Goal: Find specific page/section: Find specific page/section

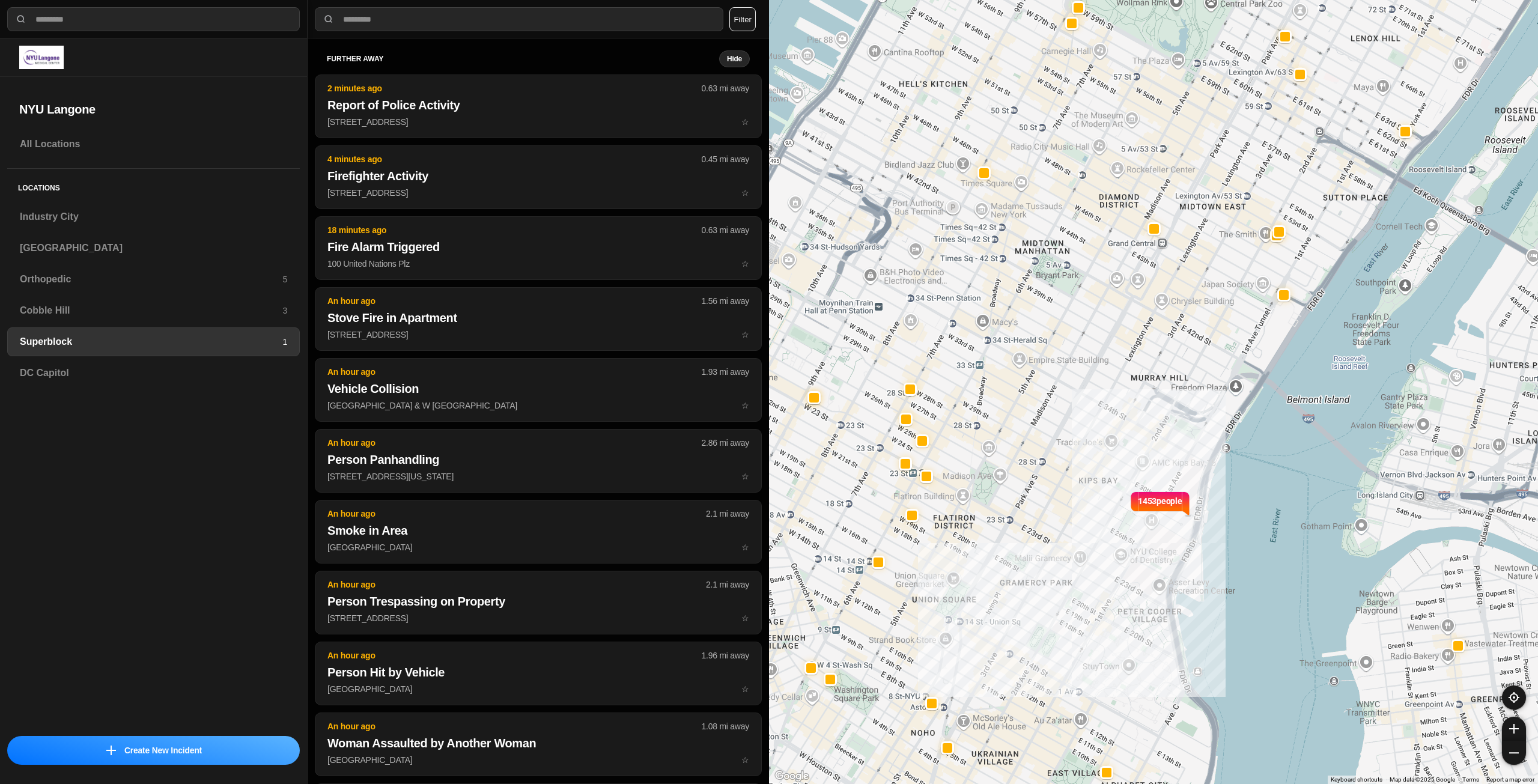
select select "*"
click at [114, 221] on h3 "Industry City" at bounding box center [154, 216] width 267 height 15
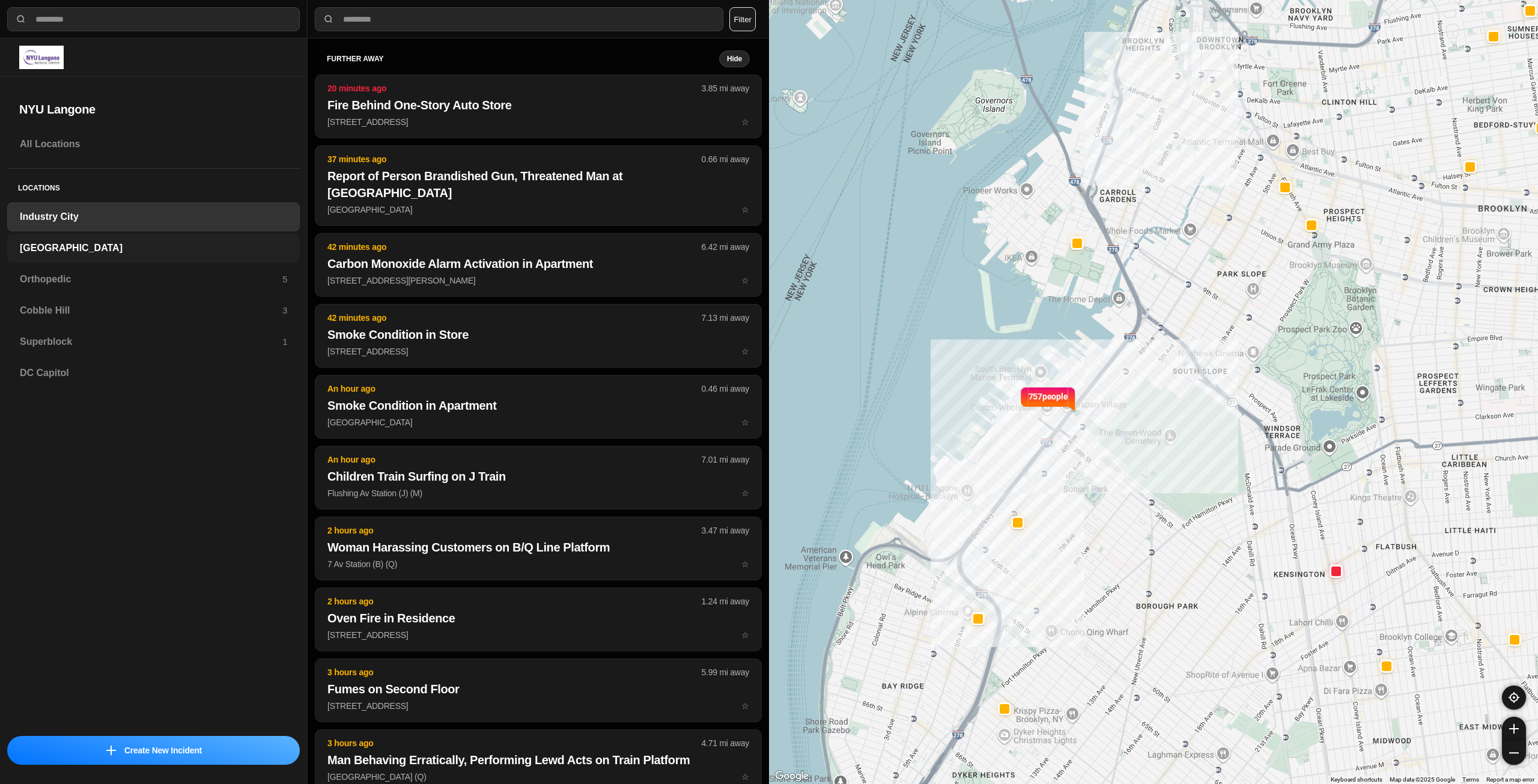
click at [117, 243] on h3 "[GEOGRAPHIC_DATA]" at bounding box center [154, 248] width 267 height 15
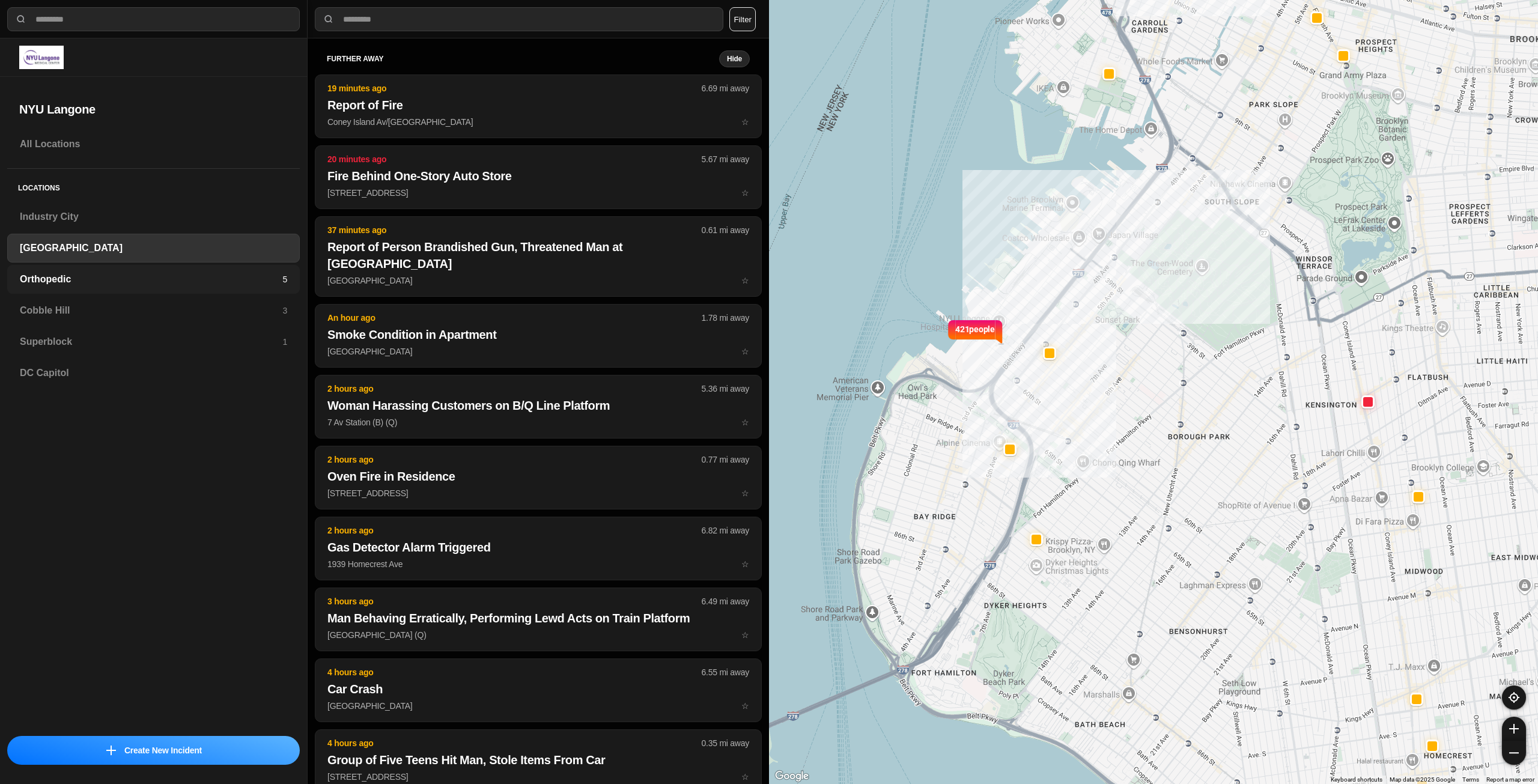
click at [117, 281] on h3 "Orthopedic" at bounding box center [151, 279] width 263 height 15
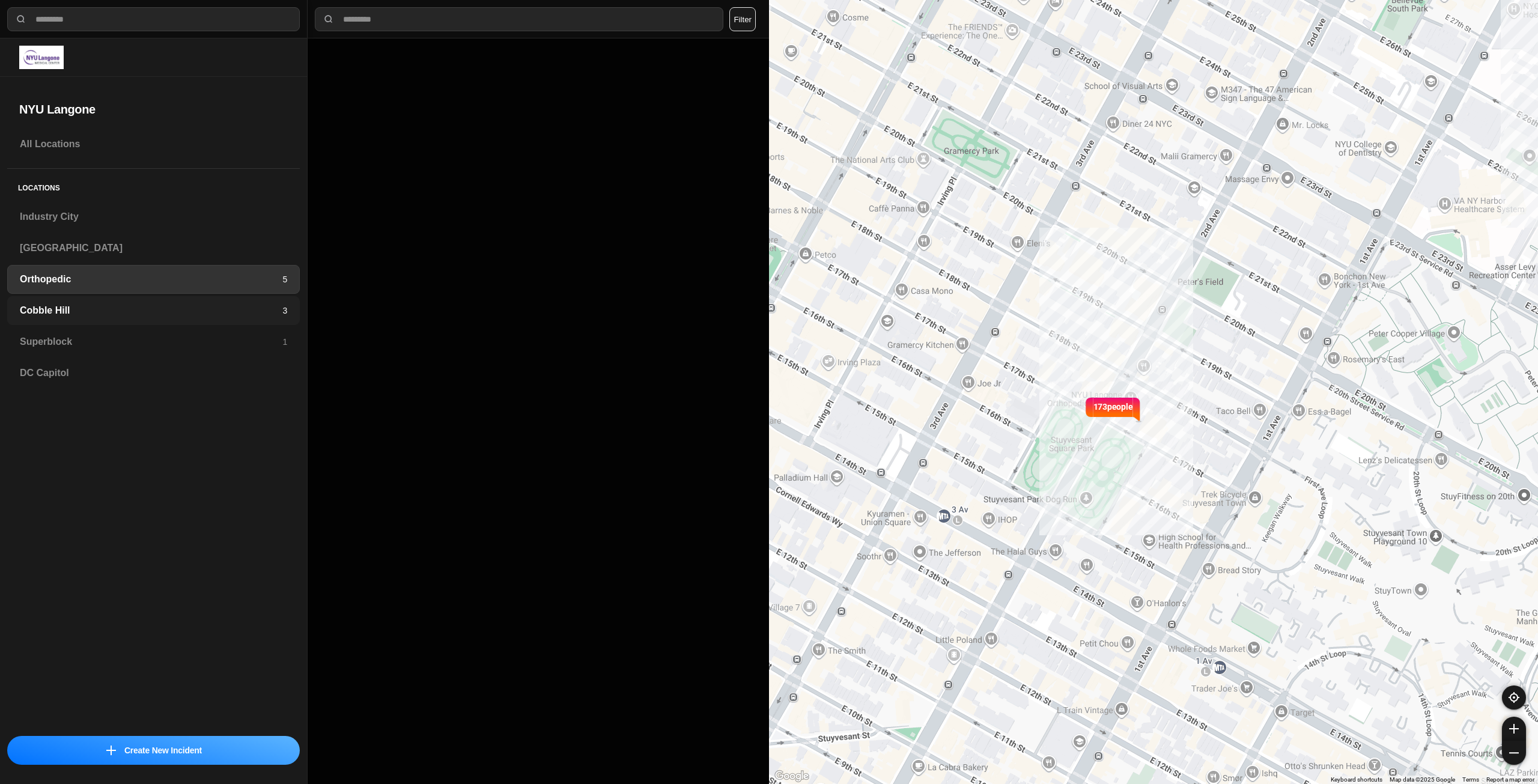
click at [107, 317] on div "Cobble Hill 3" at bounding box center [153, 310] width 293 height 29
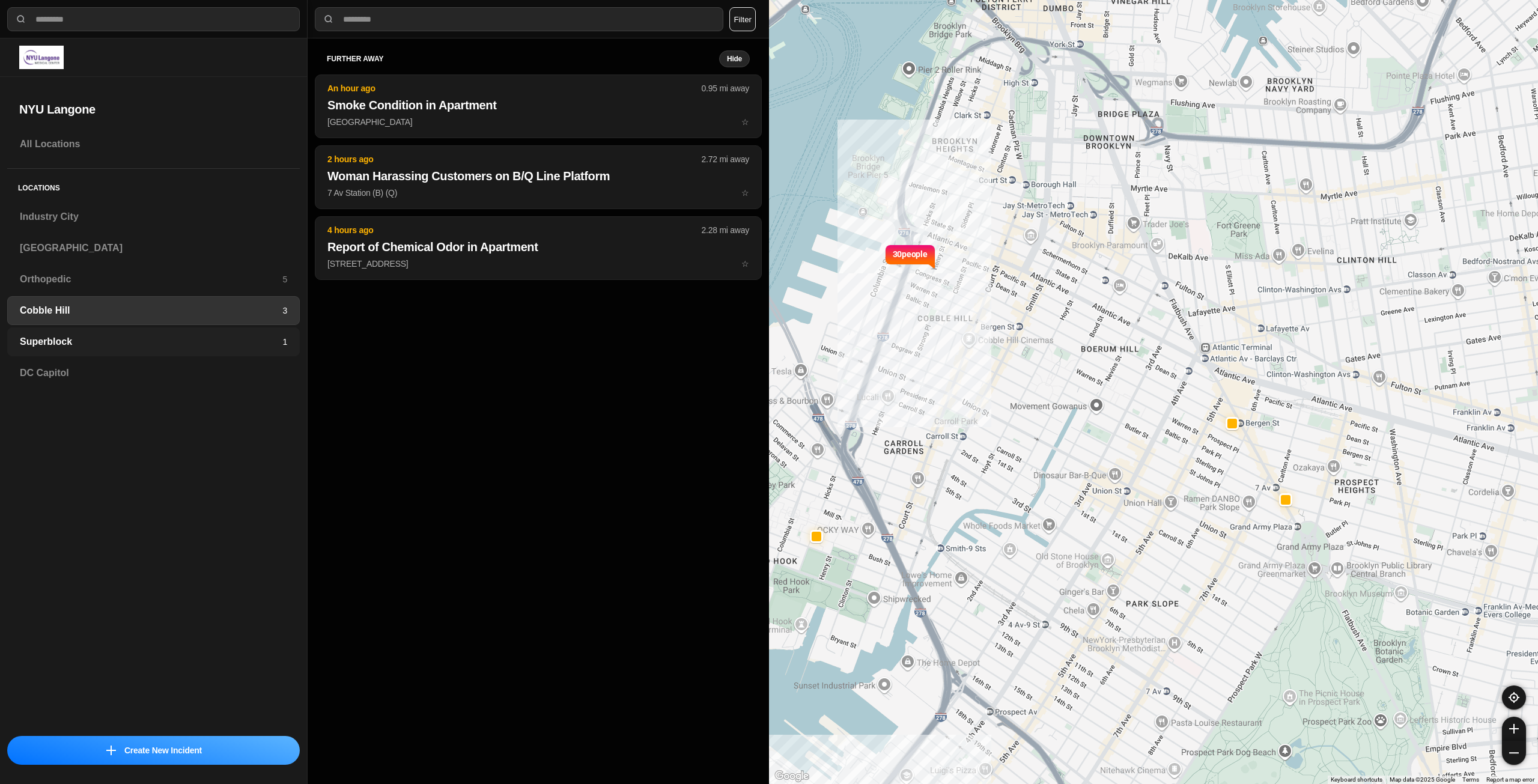
click at [107, 333] on div "Superblock 1" at bounding box center [153, 341] width 293 height 29
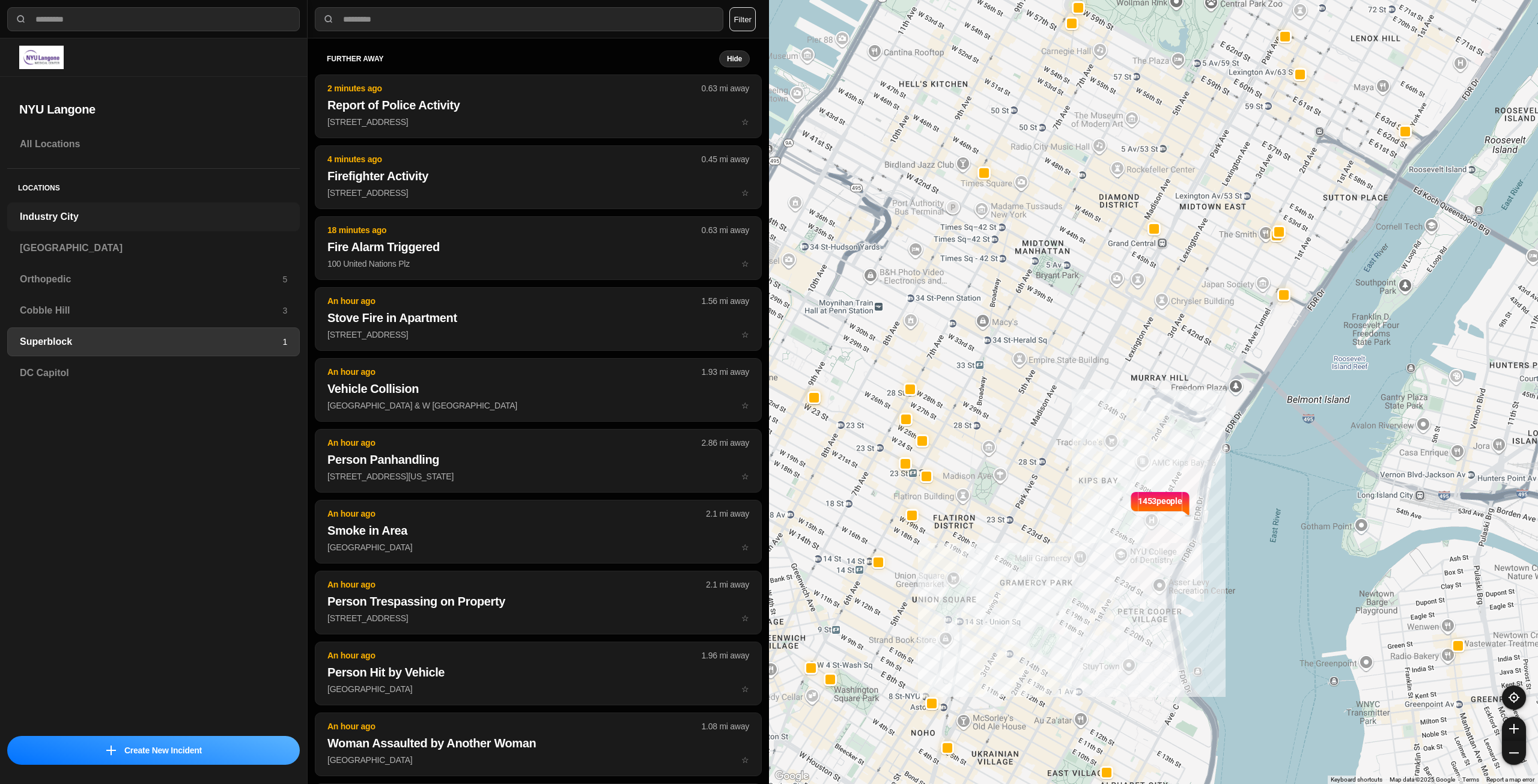
click at [60, 216] on h3 "Industry City" at bounding box center [154, 216] width 267 height 15
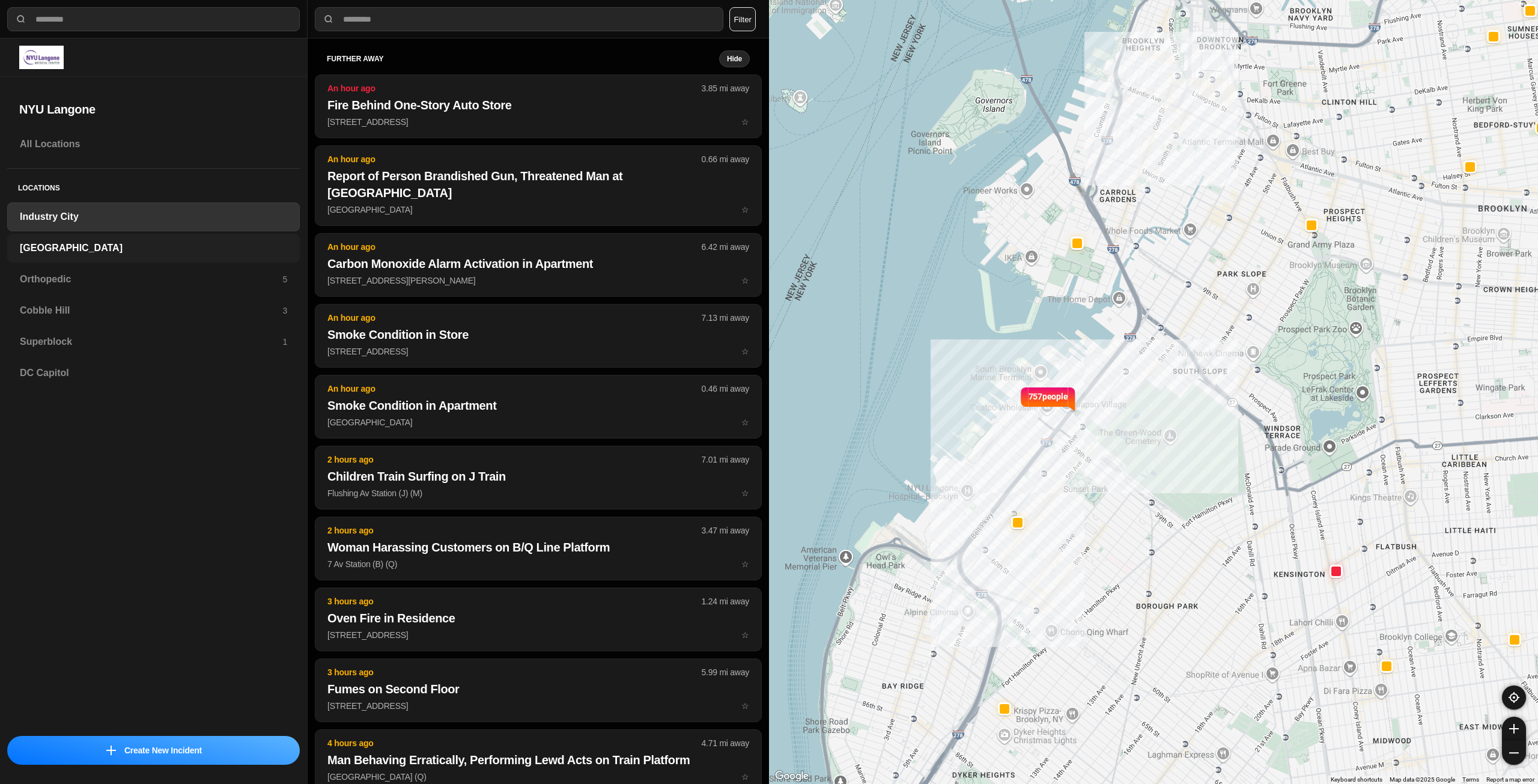
click at [194, 251] on h3 "[GEOGRAPHIC_DATA]" at bounding box center [154, 248] width 267 height 15
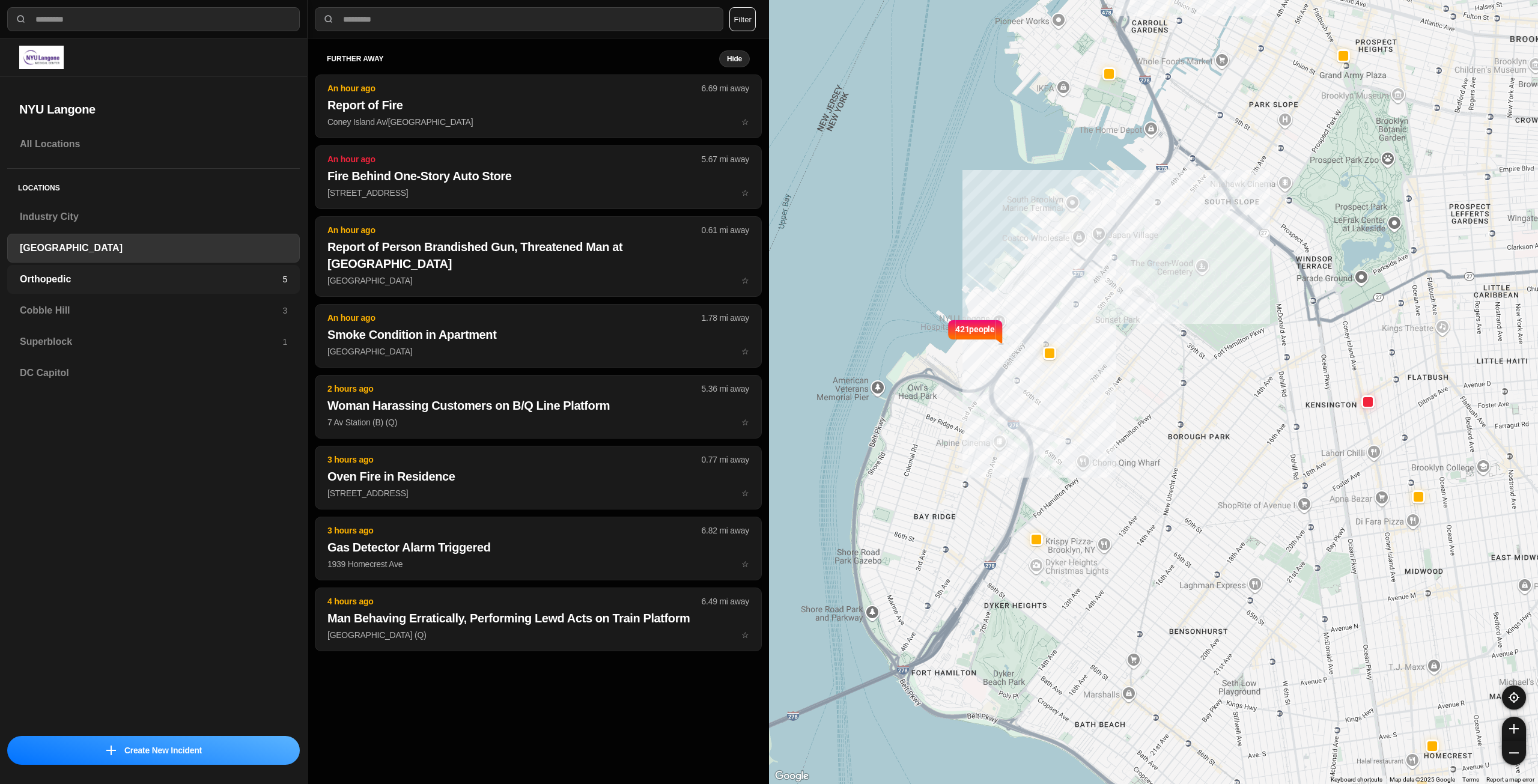
click at [134, 285] on h3 "Orthopedic" at bounding box center [151, 279] width 263 height 15
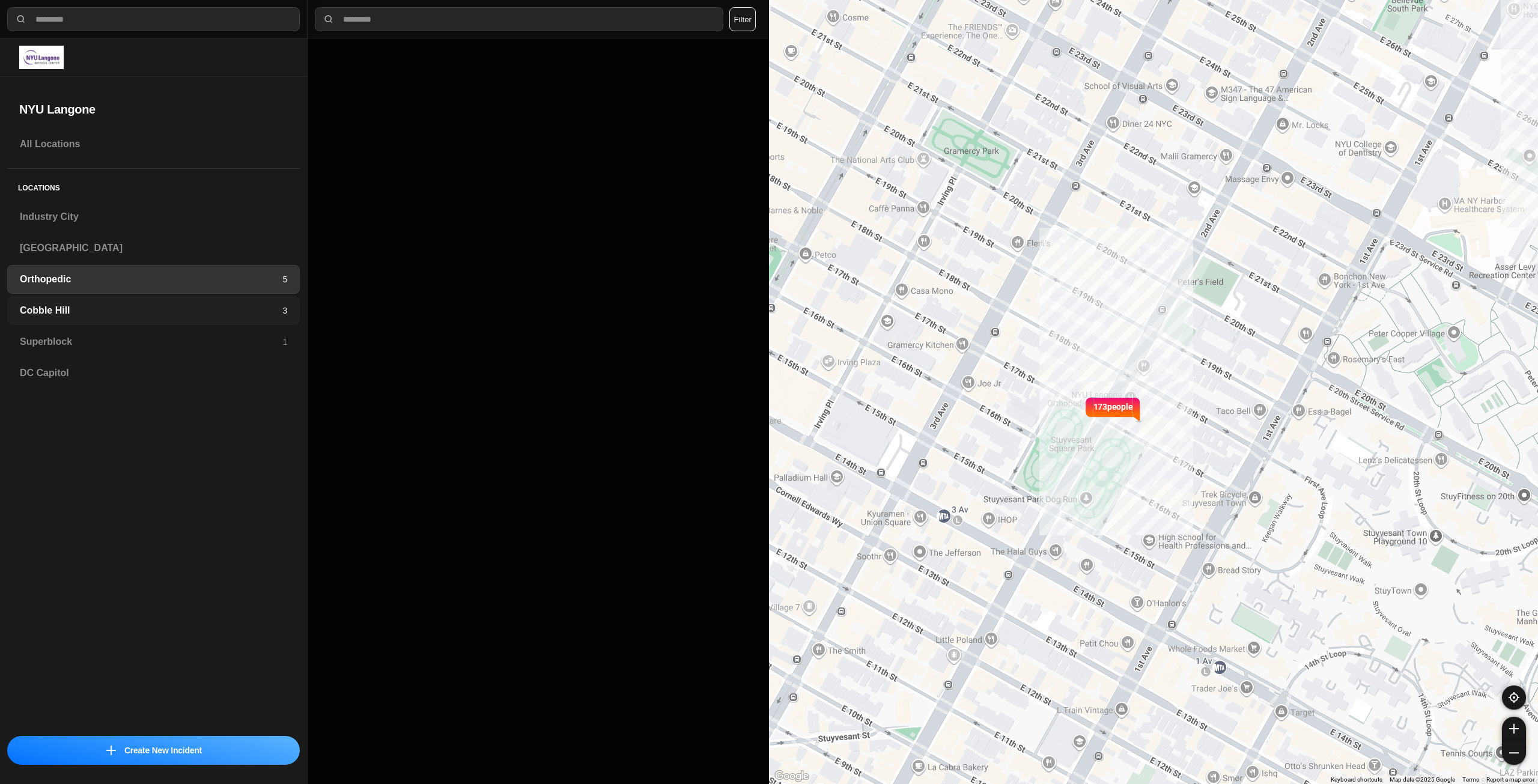
click at [131, 309] on h3 "Cobble Hill" at bounding box center [151, 311] width 263 height 15
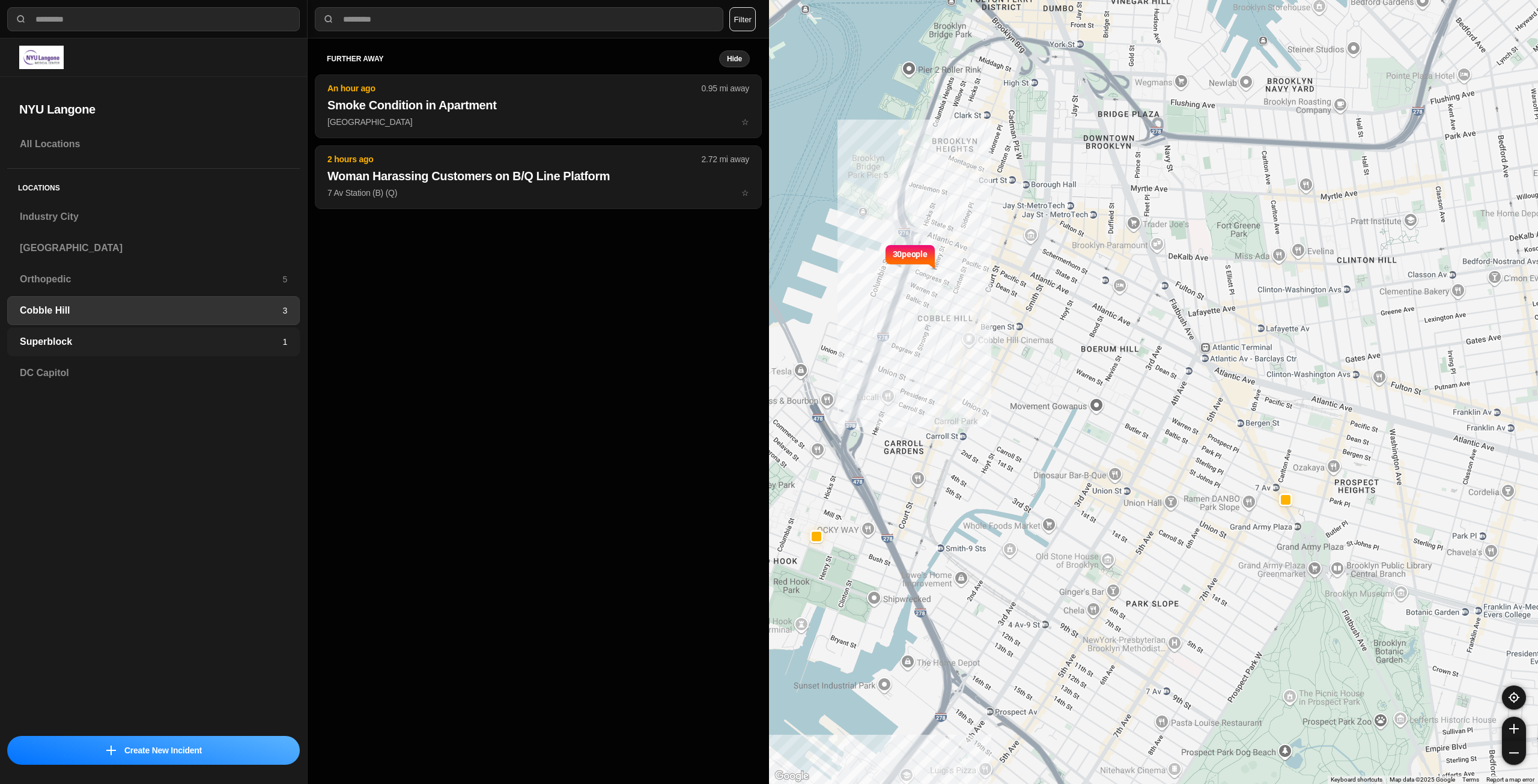
click at [216, 346] on h3 "Superblock" at bounding box center [151, 341] width 263 height 15
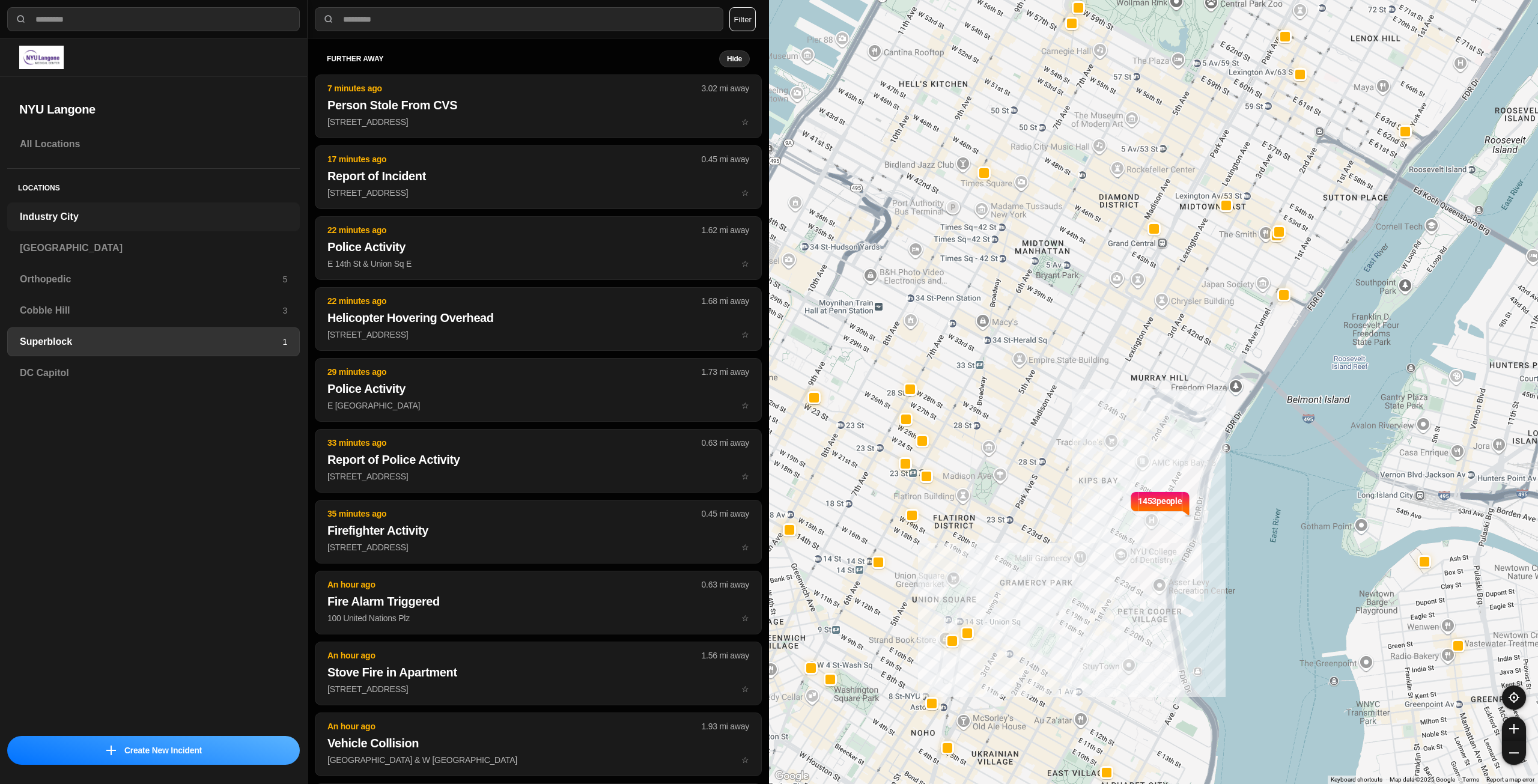
click at [141, 223] on h3 "Industry City" at bounding box center [154, 216] width 267 height 15
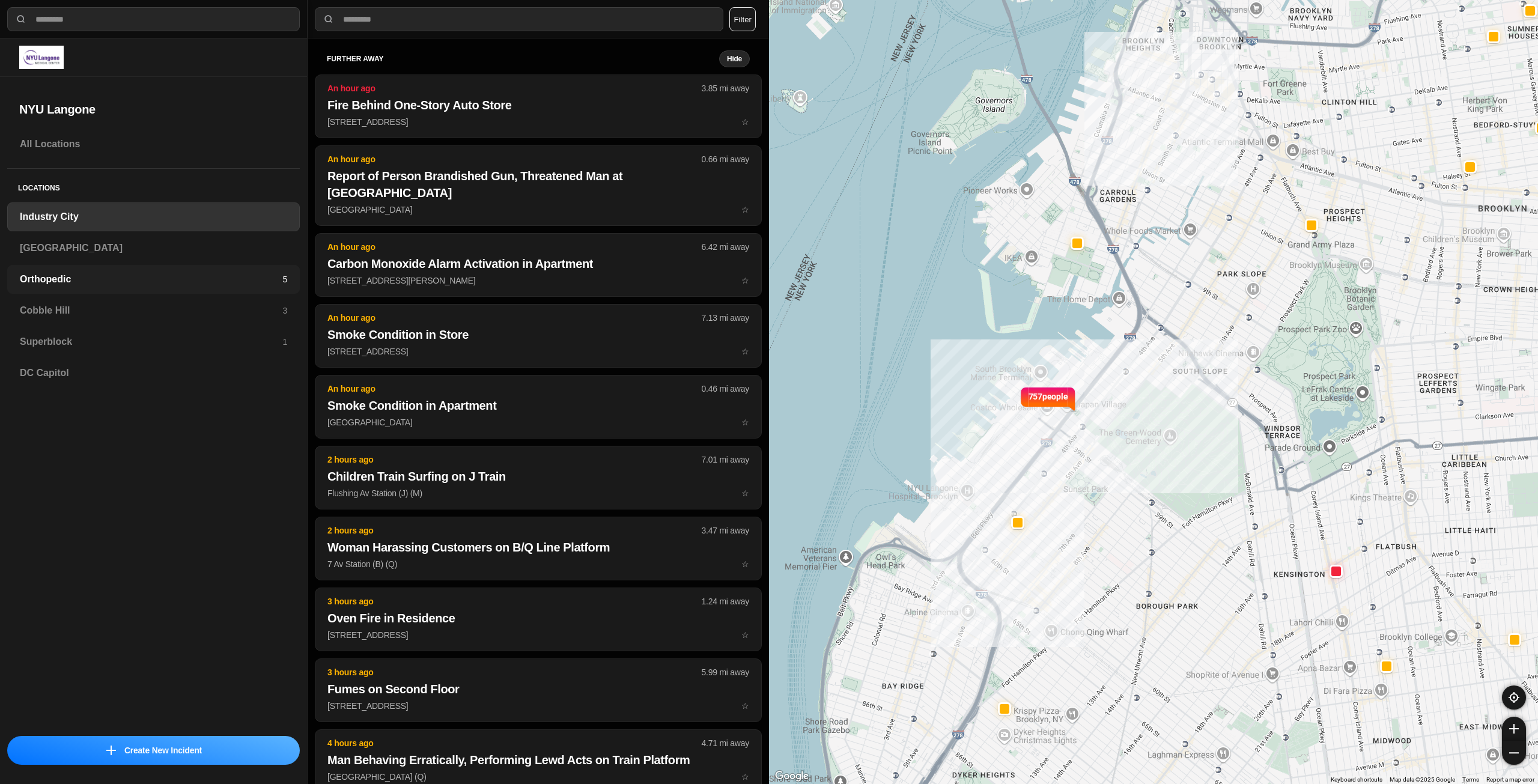
click at [189, 281] on h3 "Orthopedic" at bounding box center [151, 279] width 263 height 15
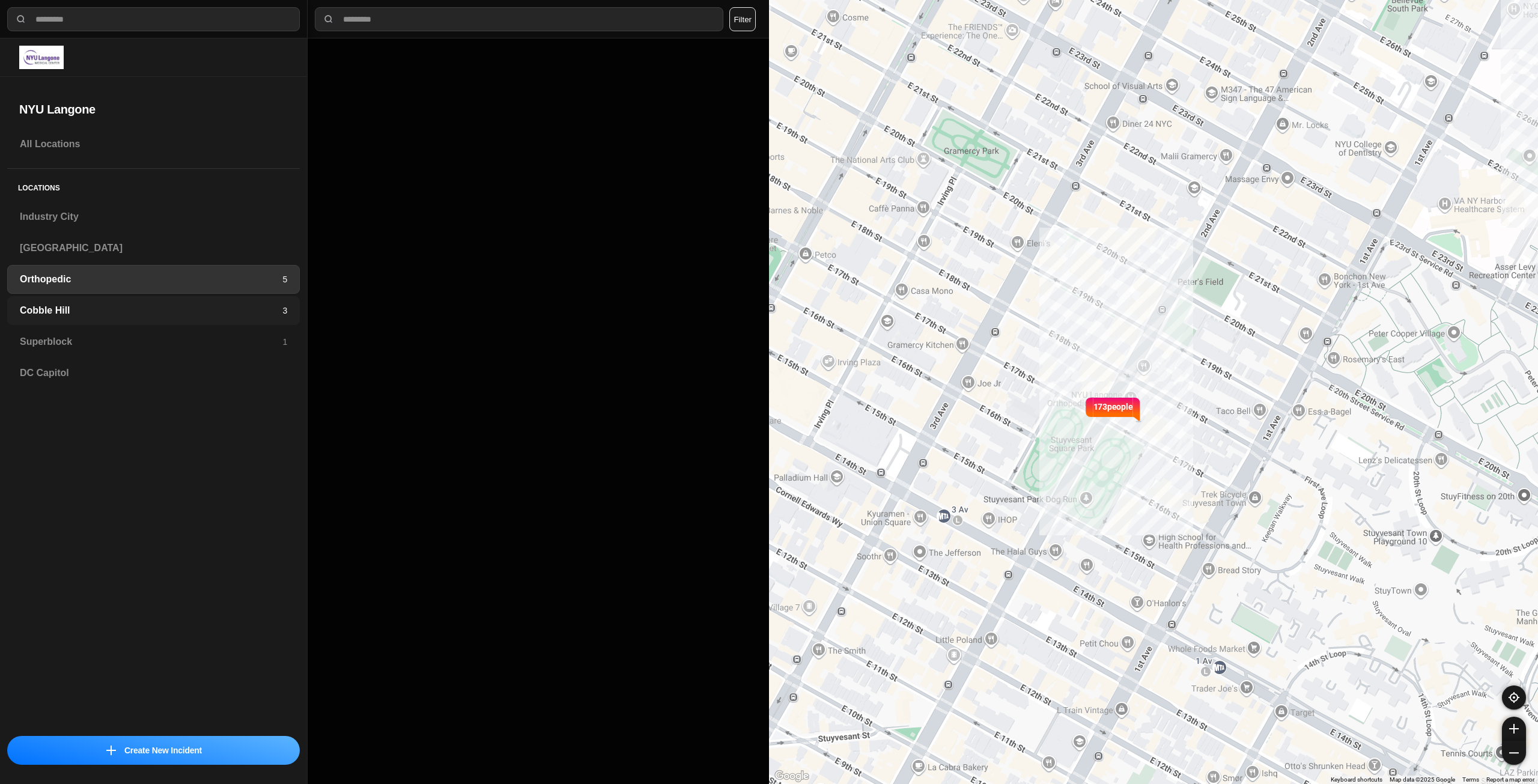
click at [187, 306] on h3 "Cobble Hill" at bounding box center [151, 311] width 263 height 15
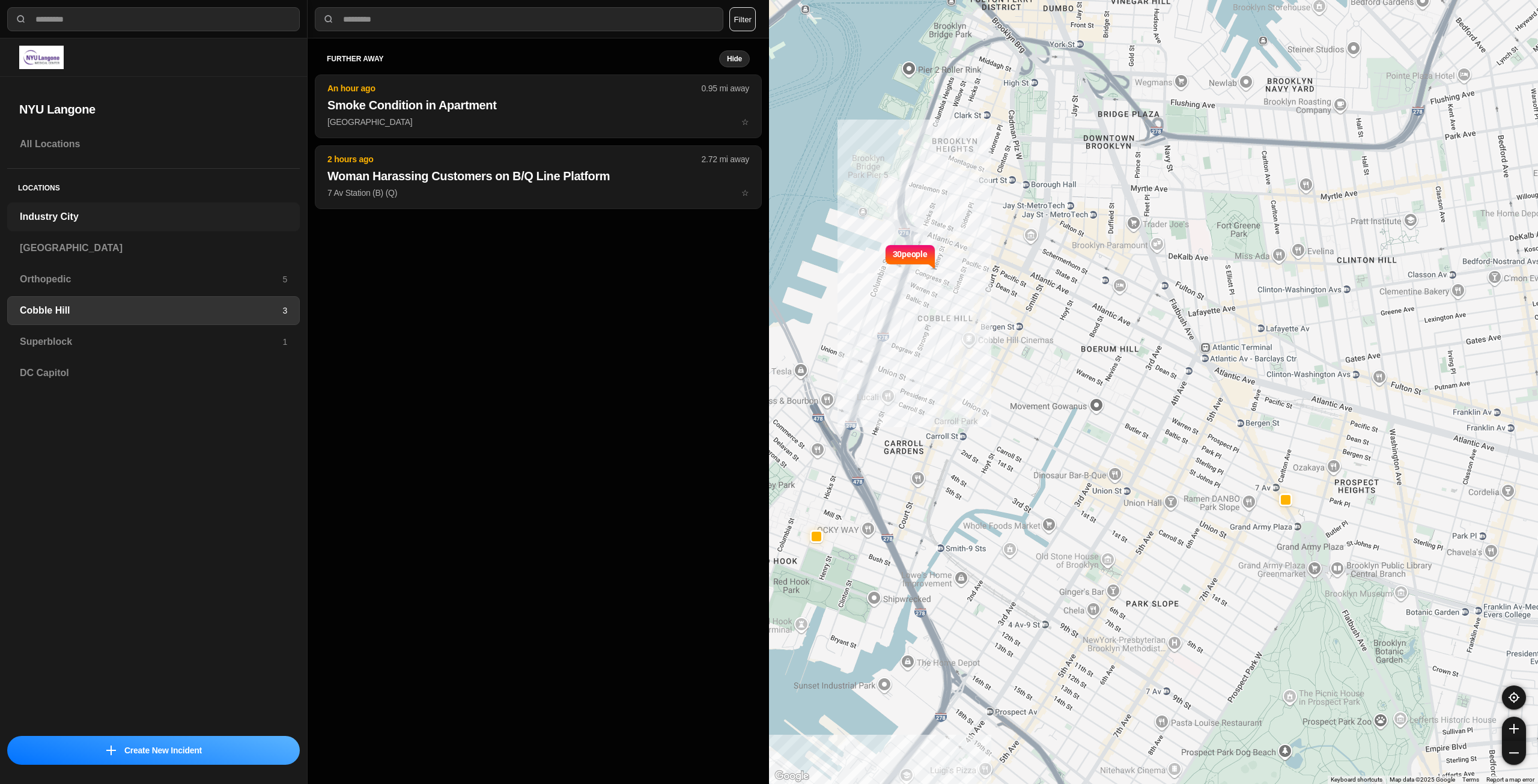
click at [78, 220] on h3 "Industry City" at bounding box center [154, 216] width 267 height 15
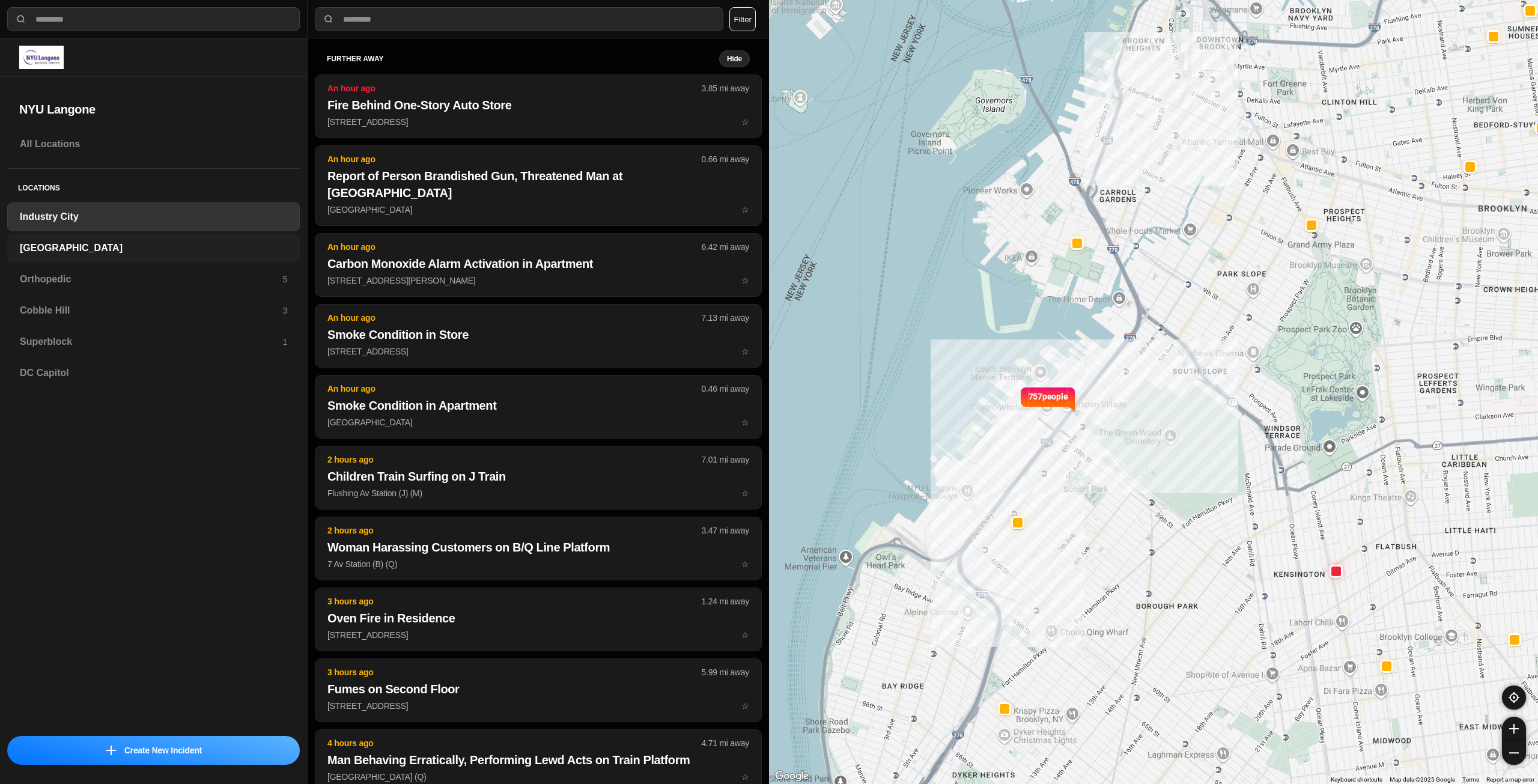
click at [121, 248] on h3 "[GEOGRAPHIC_DATA]" at bounding box center [154, 248] width 267 height 15
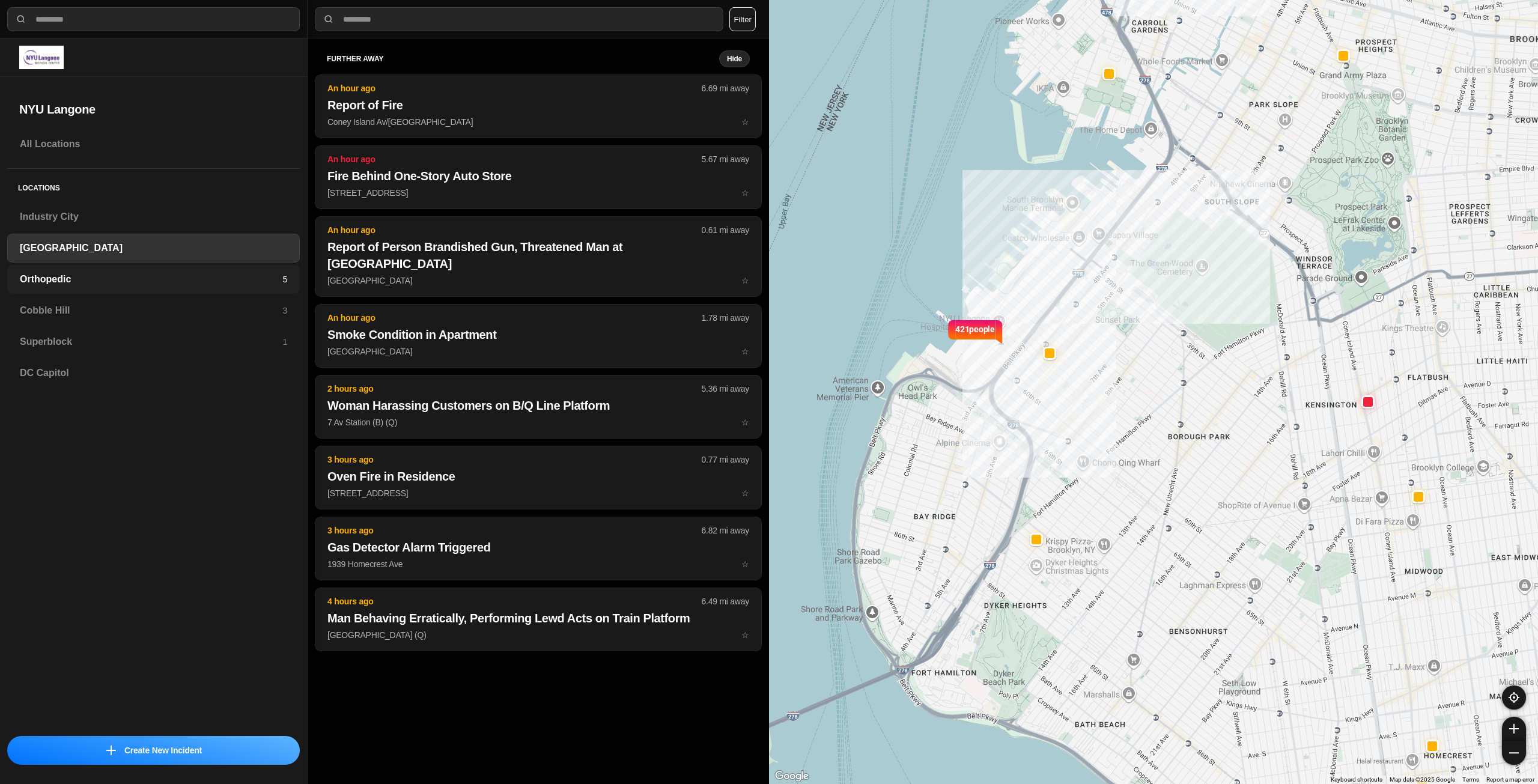
click at [104, 274] on h3 "Orthopedic" at bounding box center [151, 279] width 263 height 15
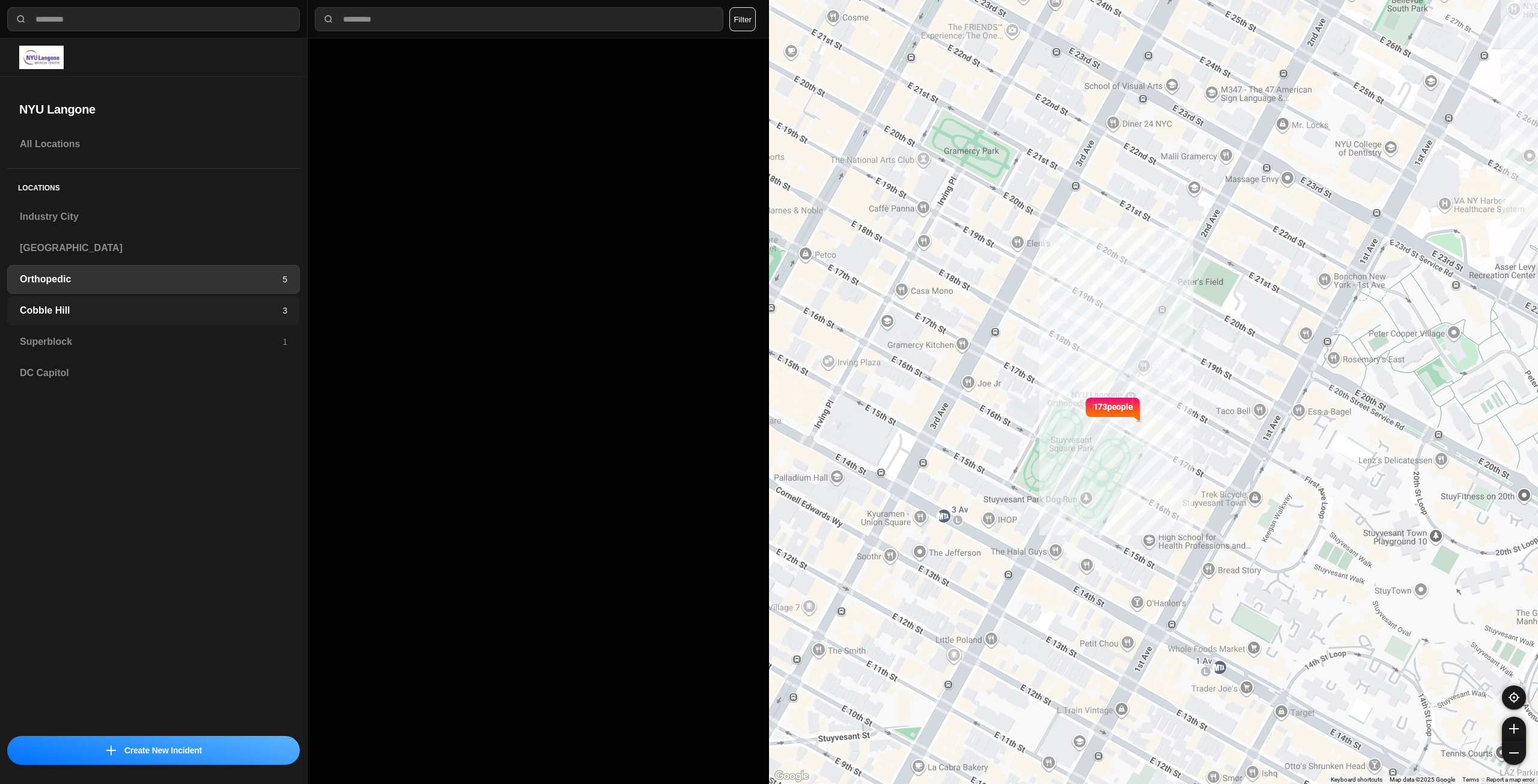
click at [80, 305] on h3 "Cobble Hill" at bounding box center [151, 311] width 263 height 15
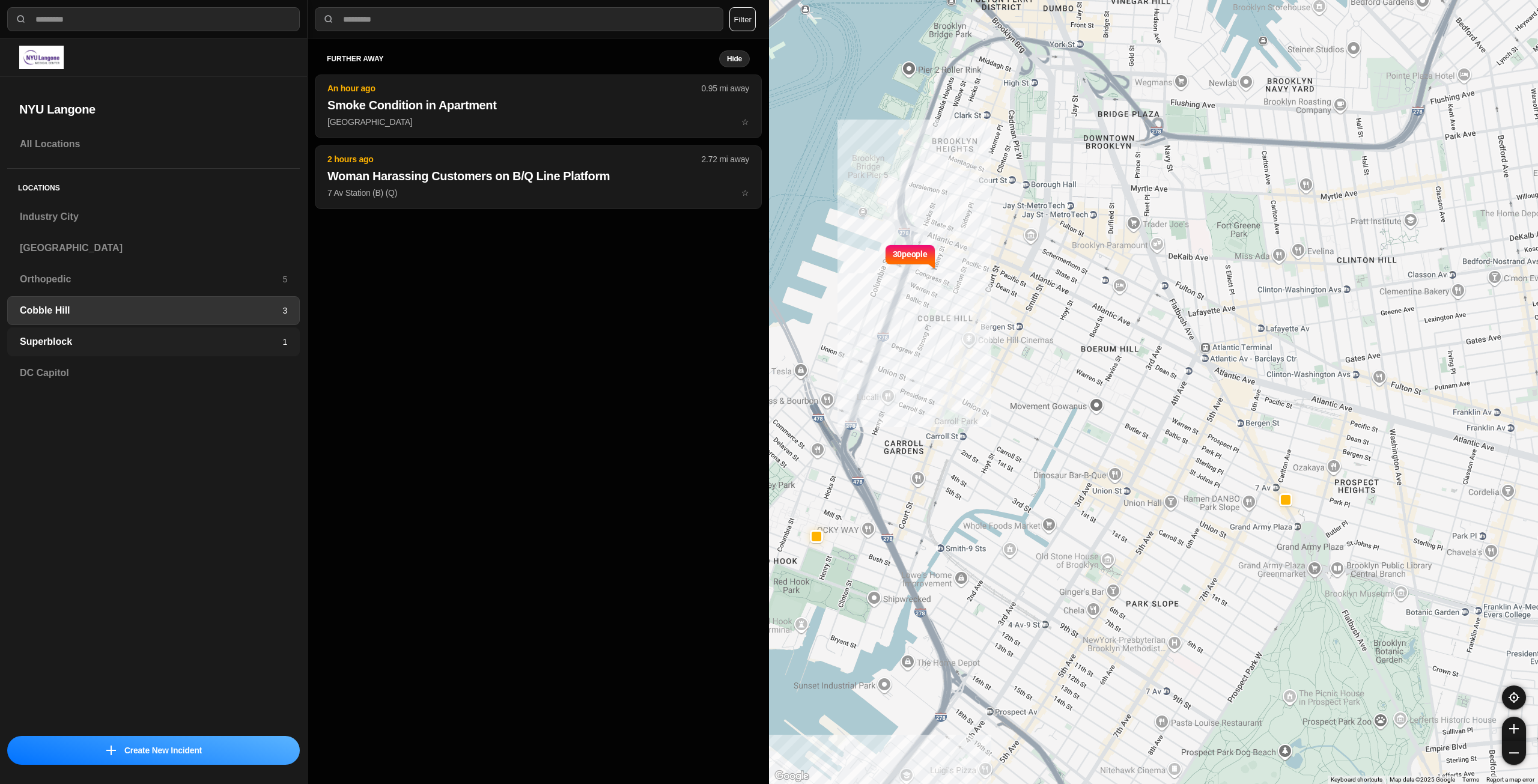
click at [111, 331] on div "Superblock 1" at bounding box center [153, 341] width 293 height 29
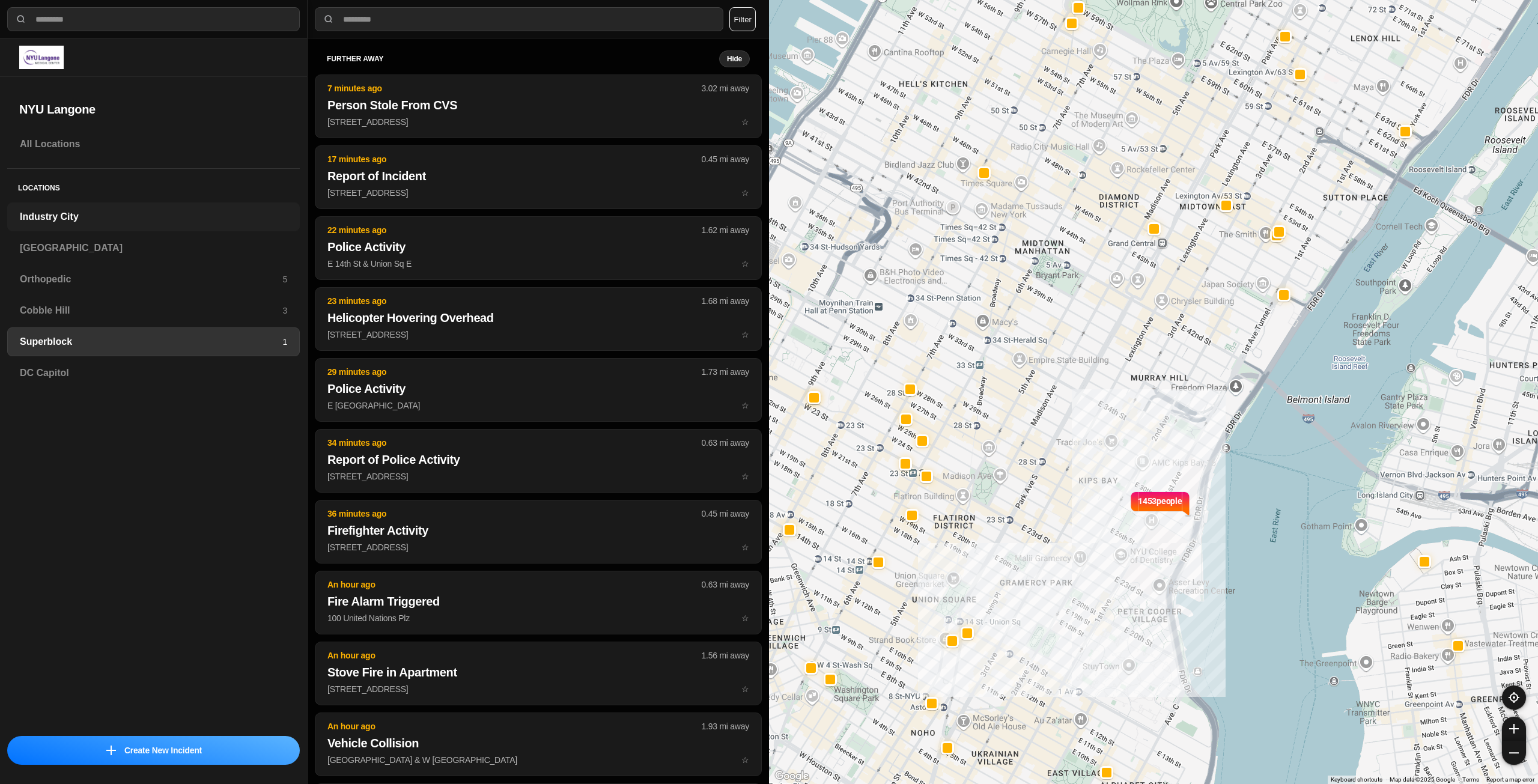
click at [86, 223] on h3 "Industry City" at bounding box center [154, 216] width 267 height 15
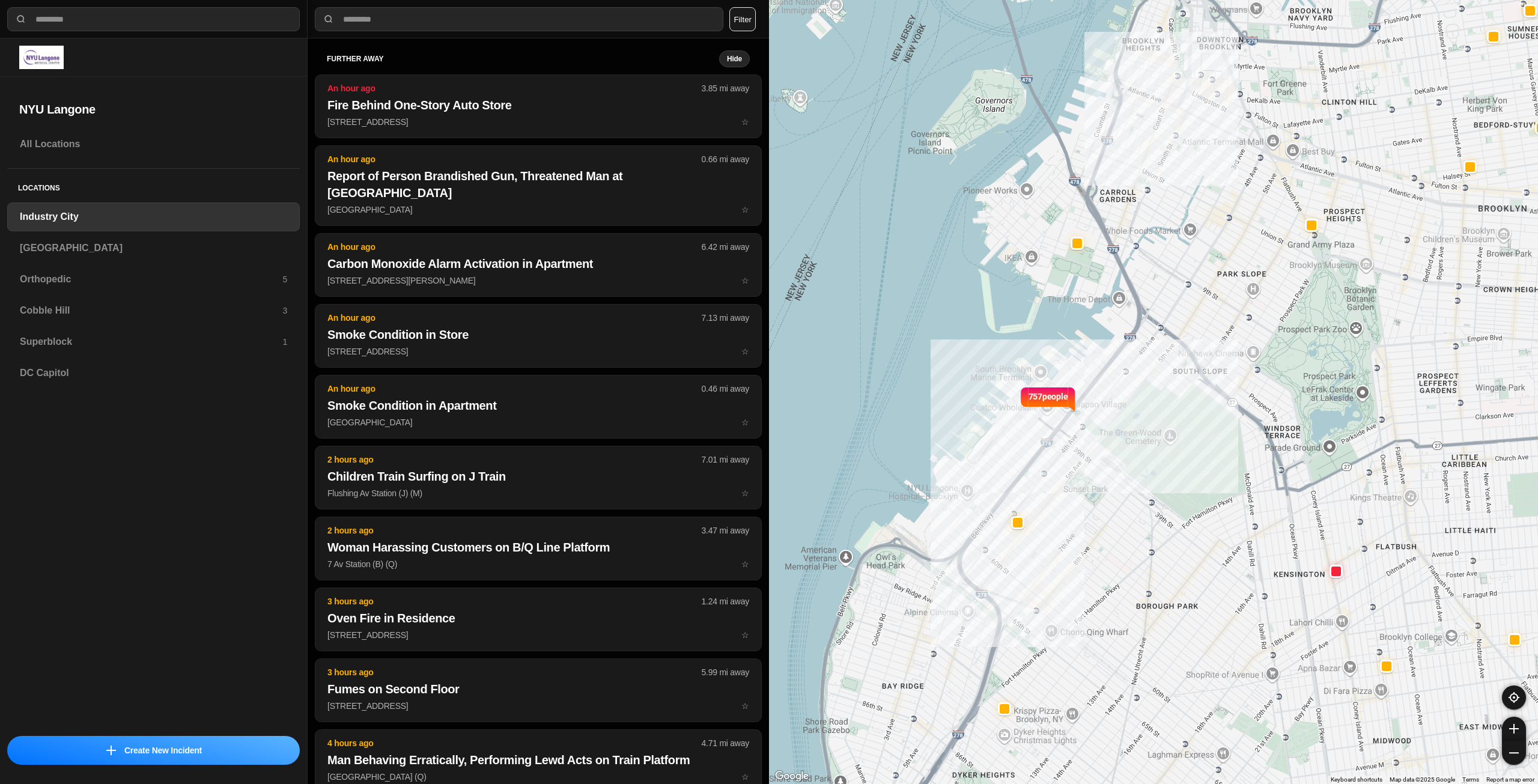
click at [73, 216] on h3 "Industry City" at bounding box center [154, 216] width 267 height 15
click at [76, 239] on div "[GEOGRAPHIC_DATA]" at bounding box center [153, 248] width 293 height 29
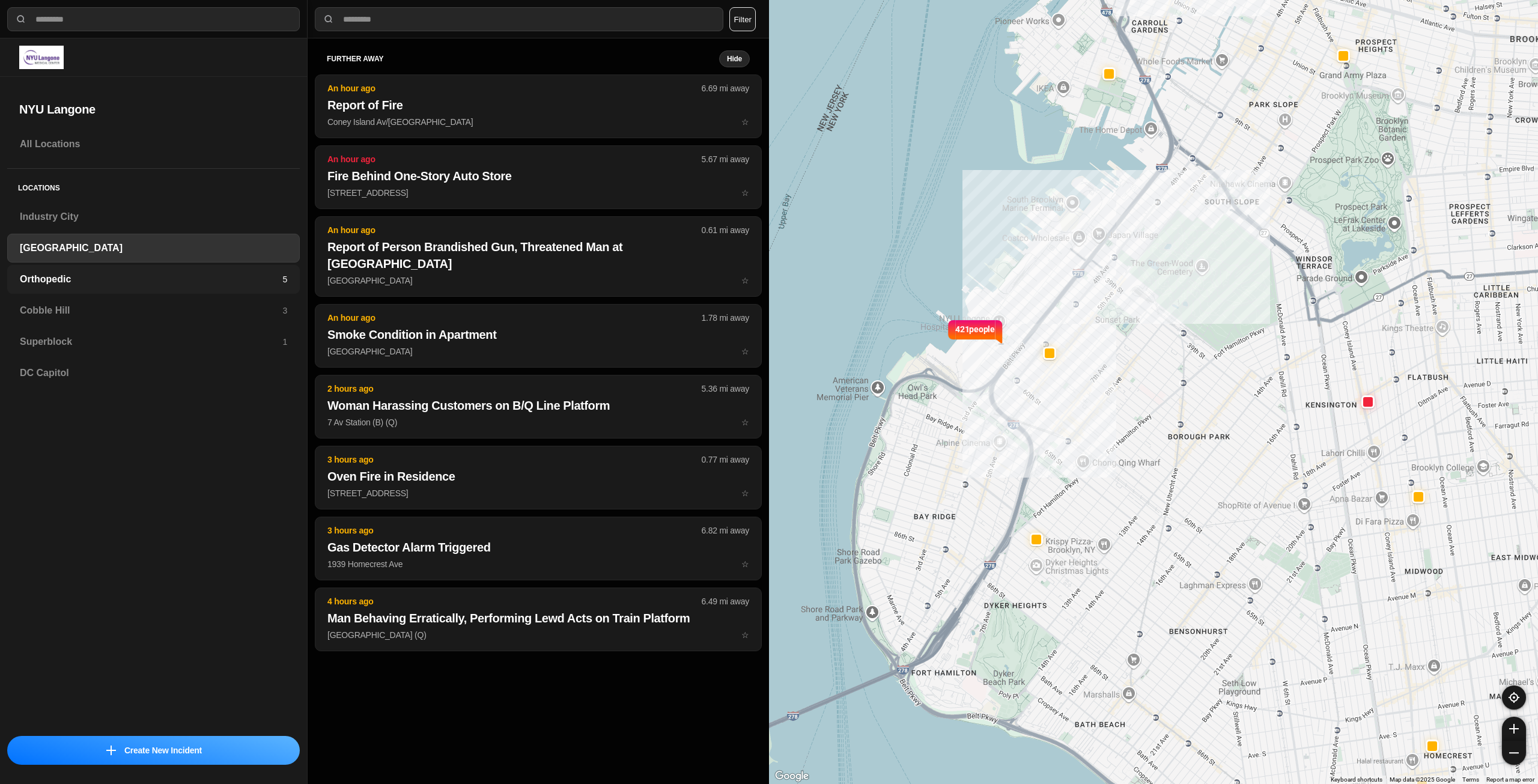
click at [94, 283] on h3 "Orthopedic" at bounding box center [151, 279] width 263 height 15
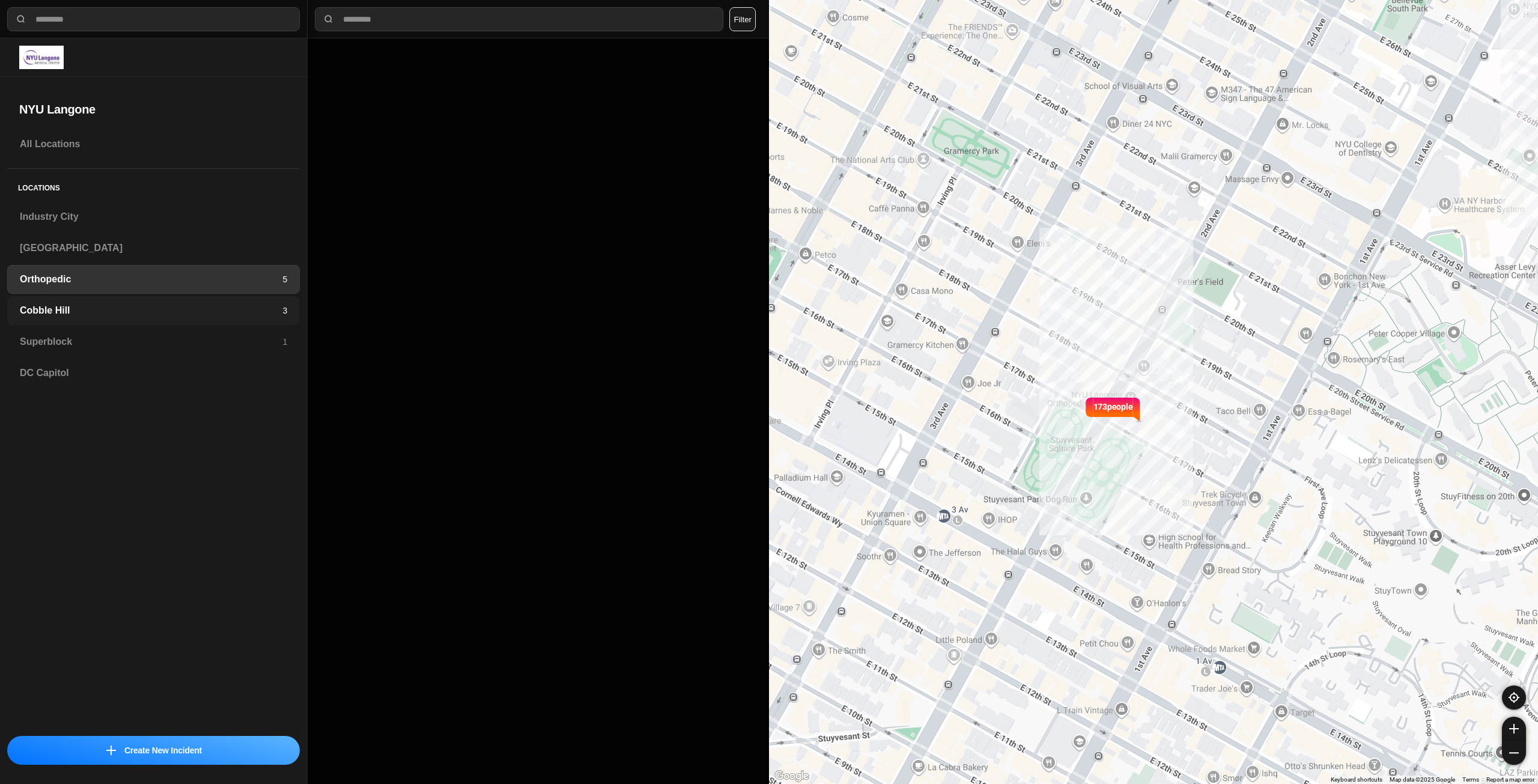
click at [90, 309] on h3 "Cobble Hill" at bounding box center [151, 311] width 263 height 15
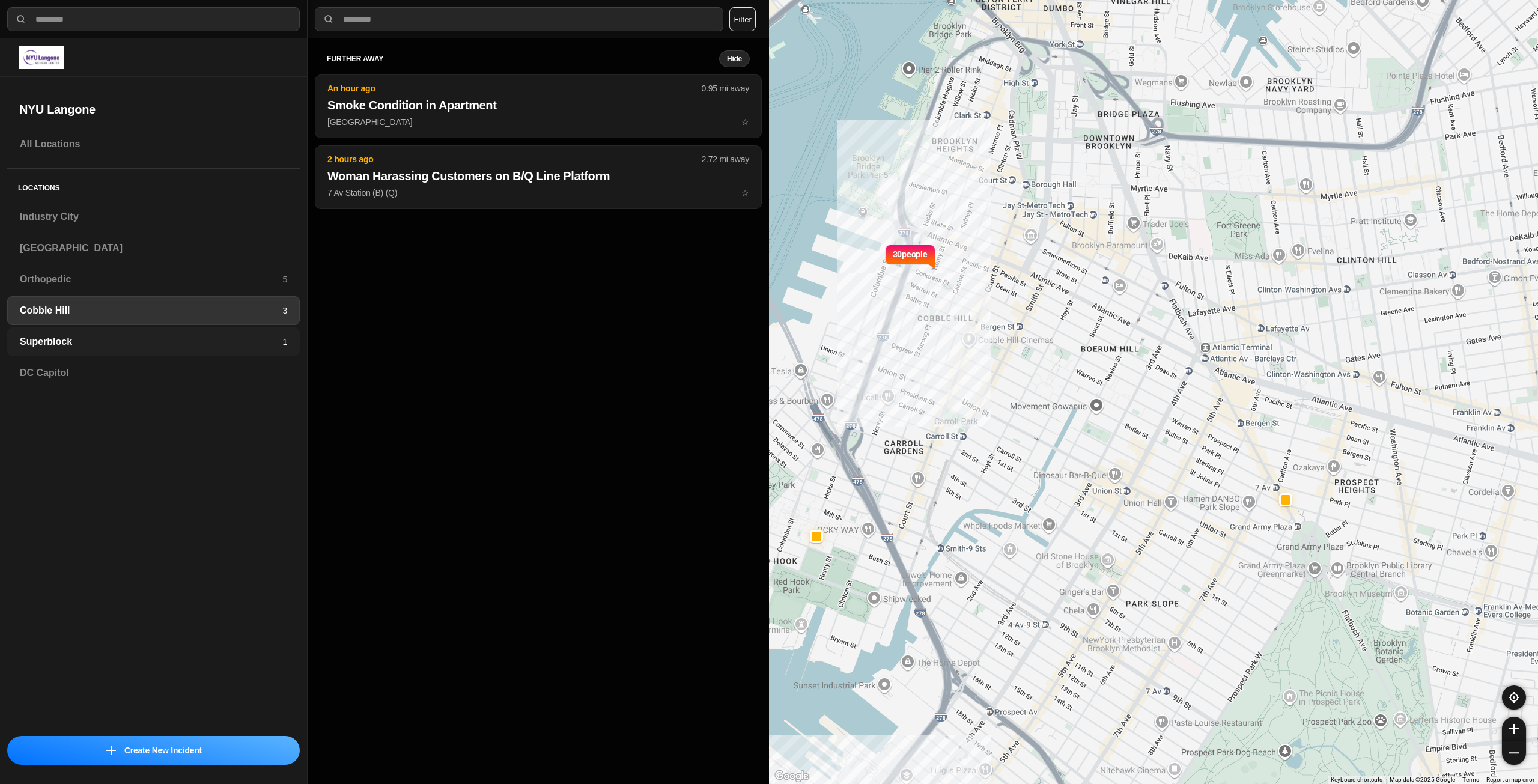
click at [71, 347] on h3 "Superblock" at bounding box center [151, 341] width 263 height 15
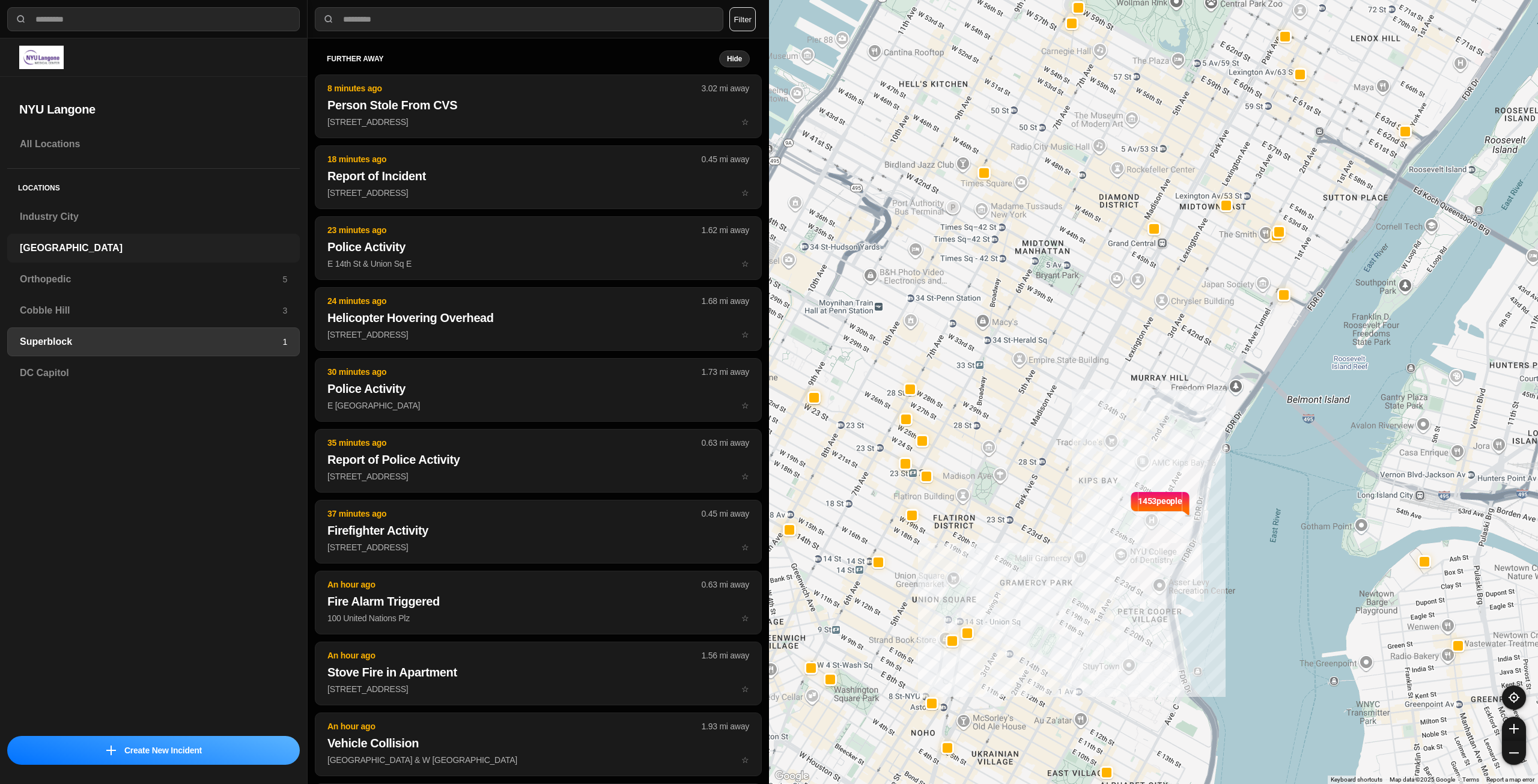
click at [63, 245] on h3 "[GEOGRAPHIC_DATA]" at bounding box center [154, 248] width 267 height 15
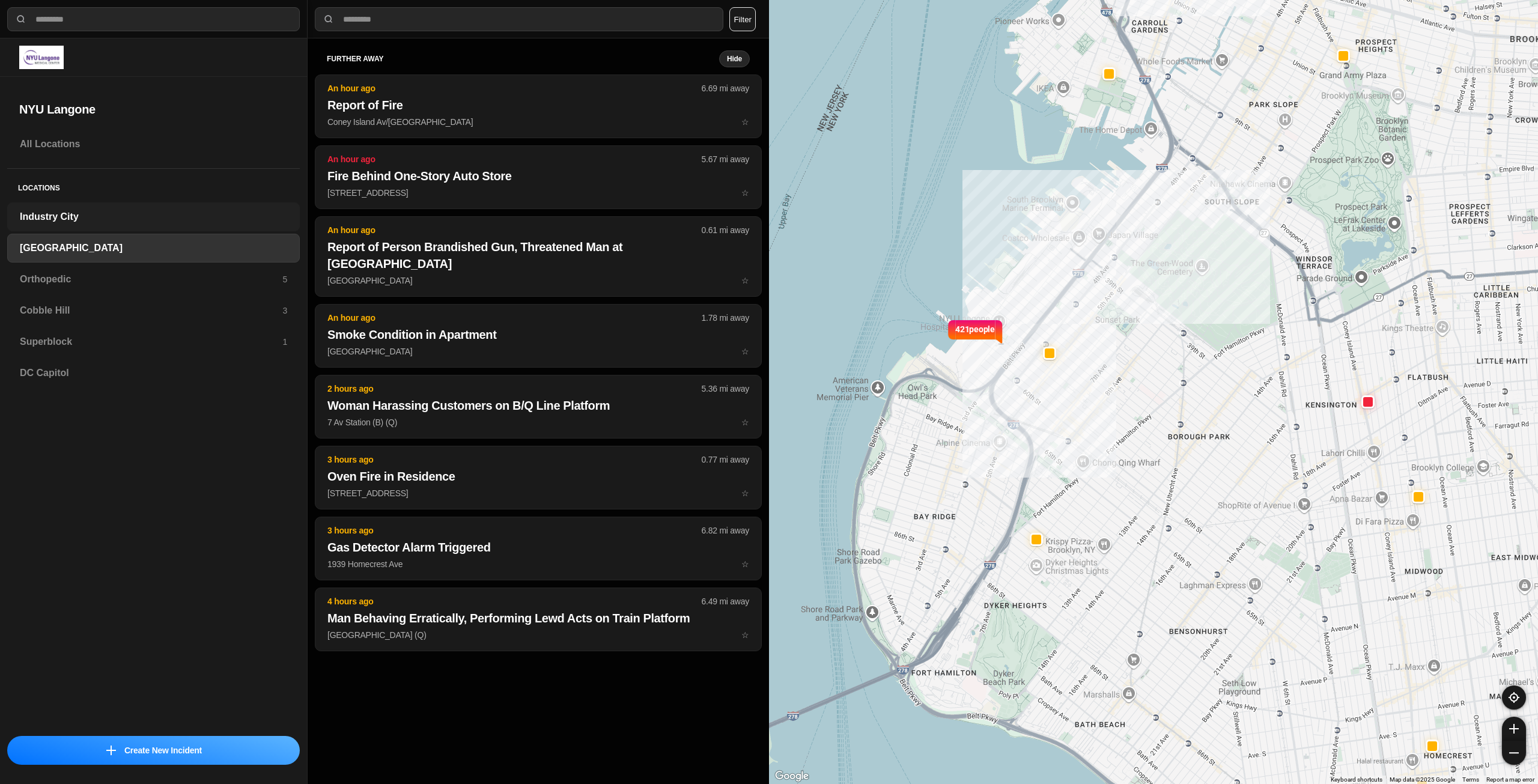
click at [77, 216] on h3 "Industry City" at bounding box center [154, 216] width 267 height 15
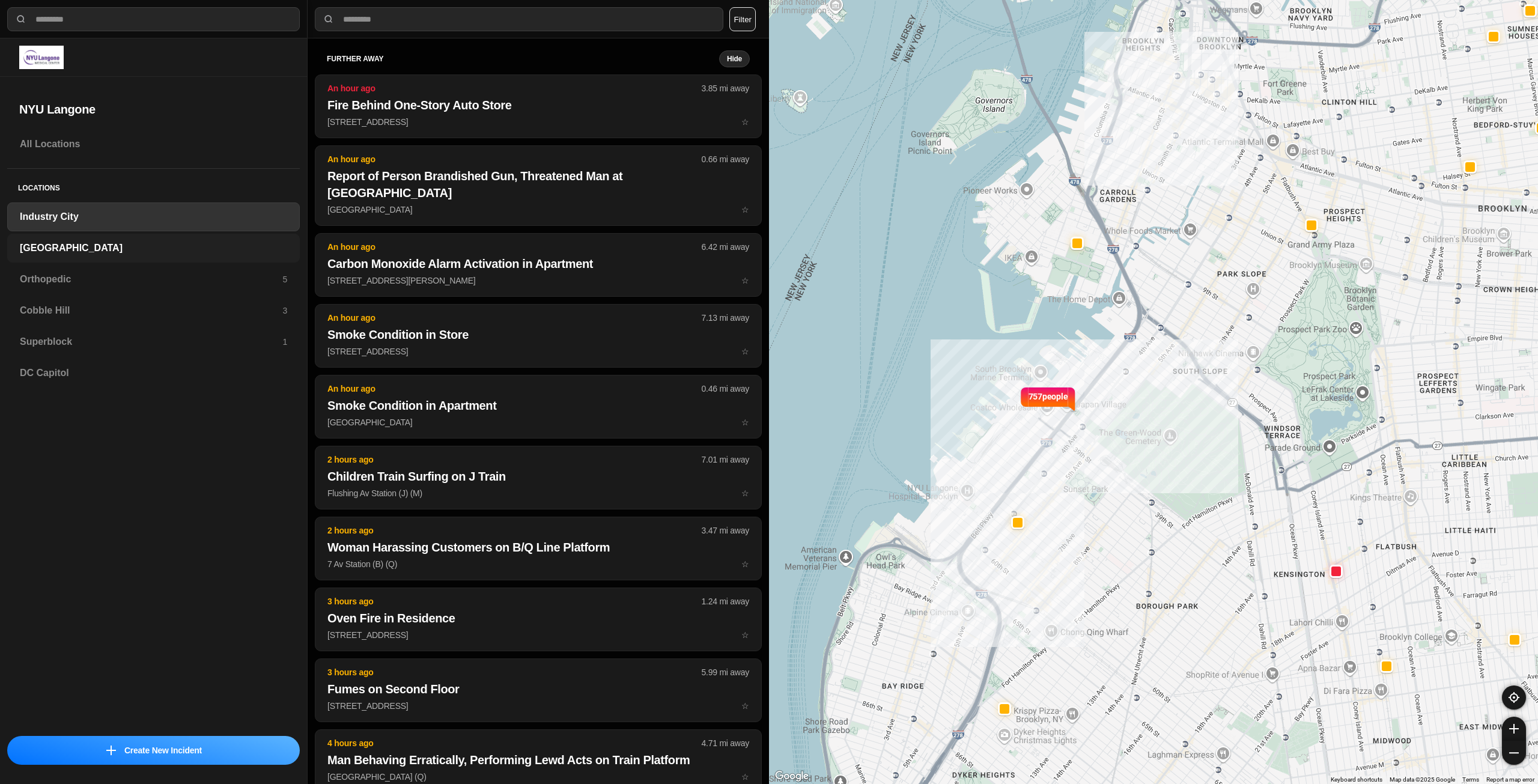
click at [126, 239] on div "[GEOGRAPHIC_DATA]" at bounding box center [153, 248] width 293 height 29
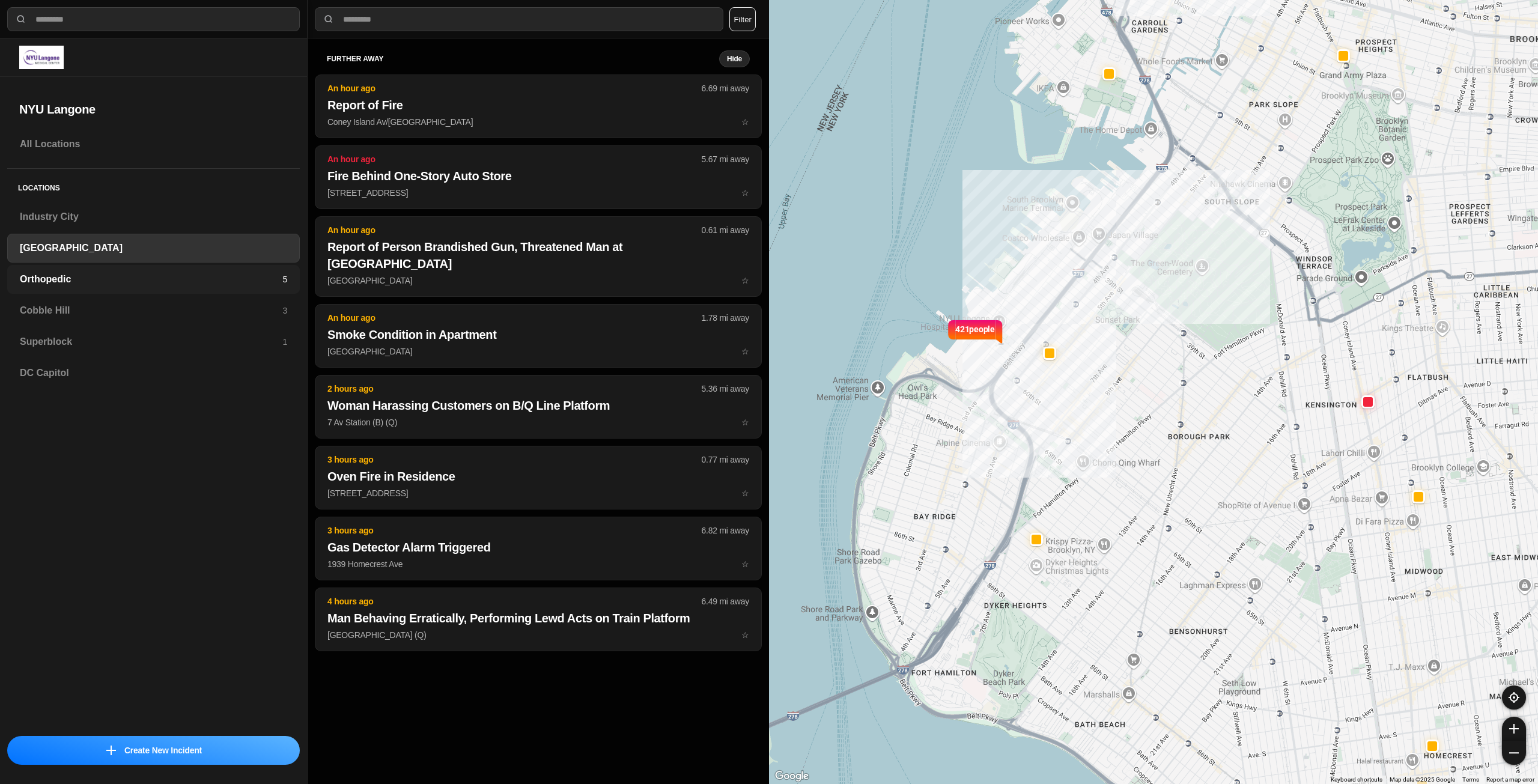
click at [125, 269] on div "Orthopedic 5" at bounding box center [153, 279] width 293 height 29
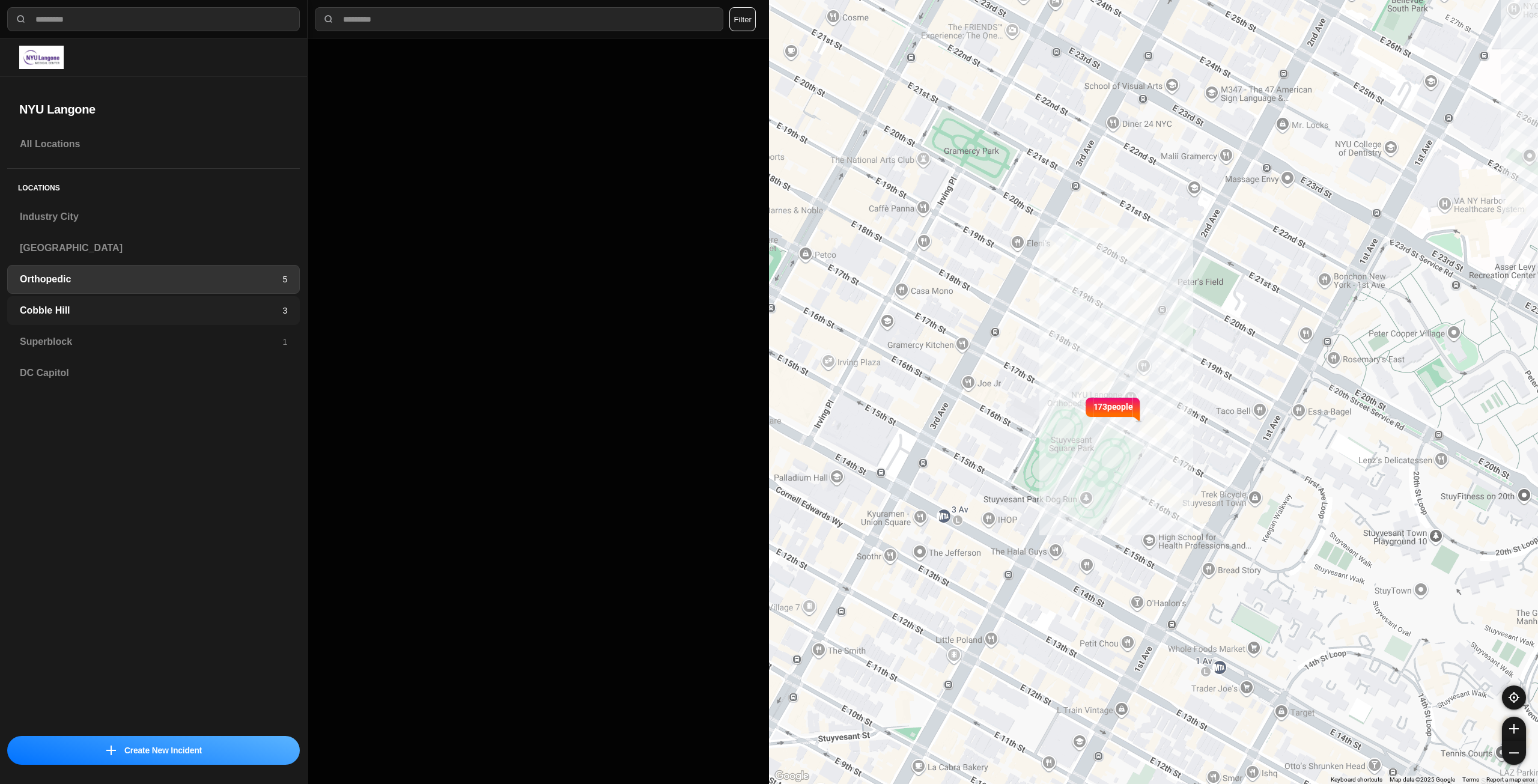
click at [113, 307] on h3 "Cobble Hill" at bounding box center [151, 311] width 263 height 15
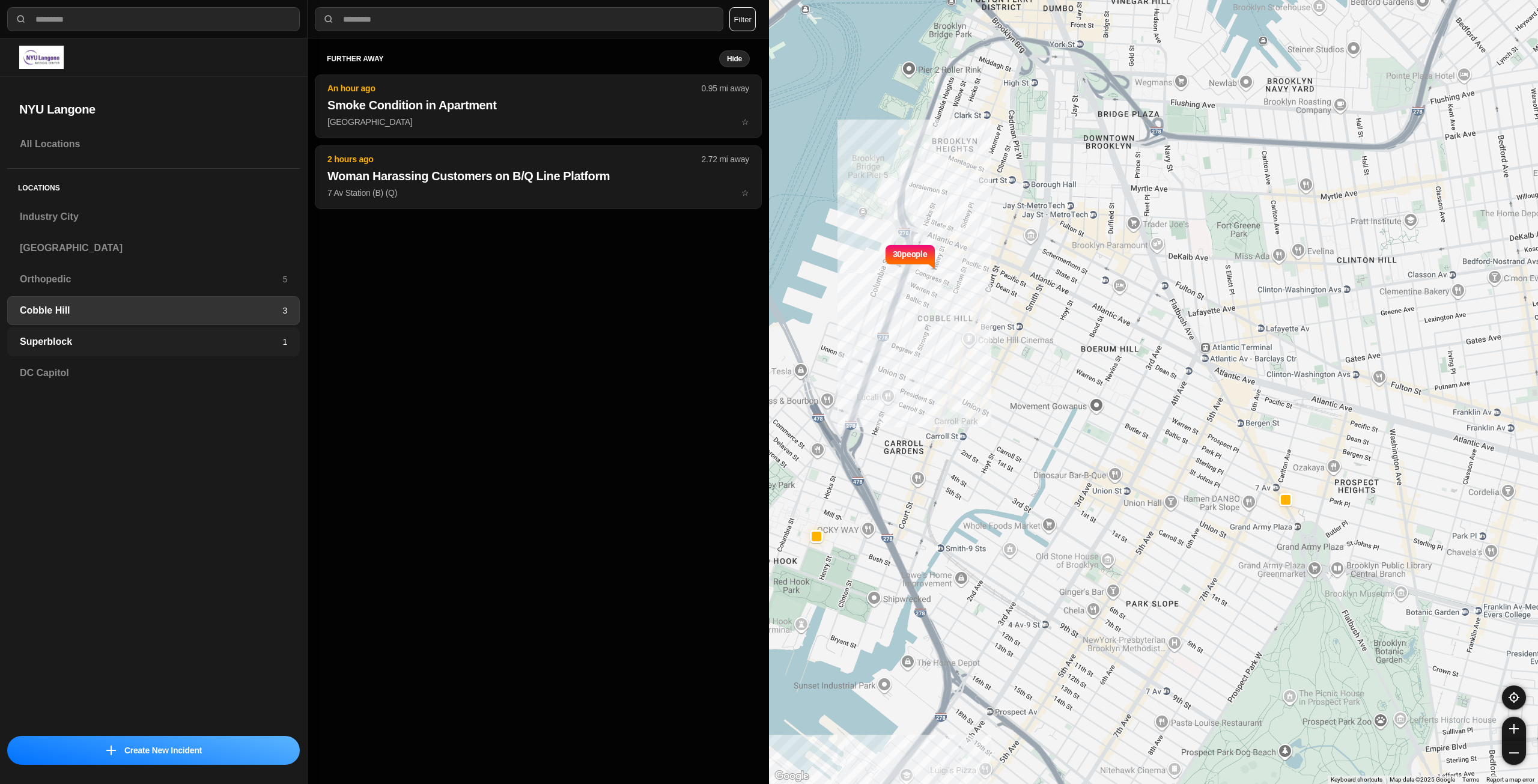
click at [104, 341] on h3 "Superblock" at bounding box center [151, 341] width 263 height 15
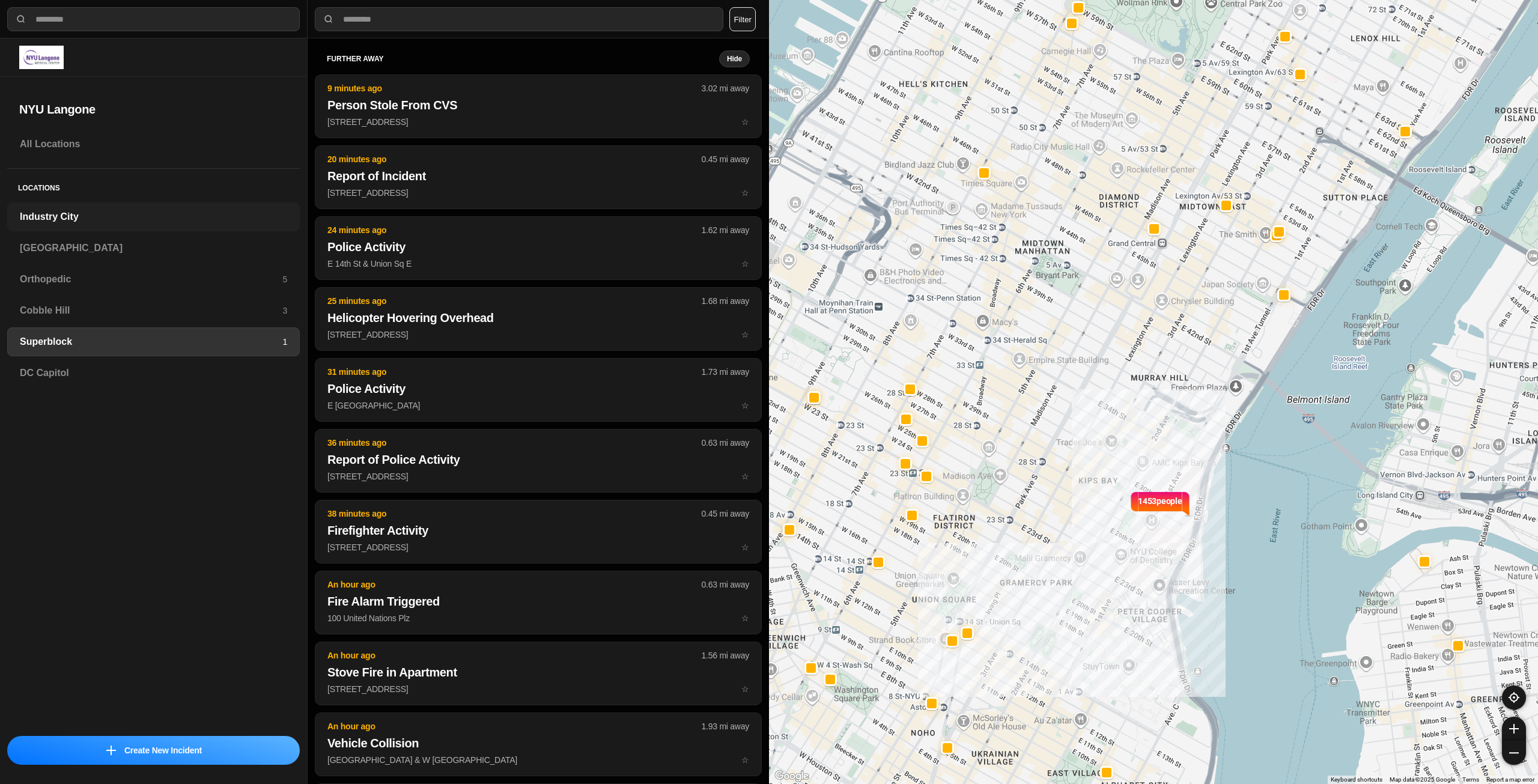
click at [74, 219] on h3 "Industry City" at bounding box center [154, 216] width 267 height 15
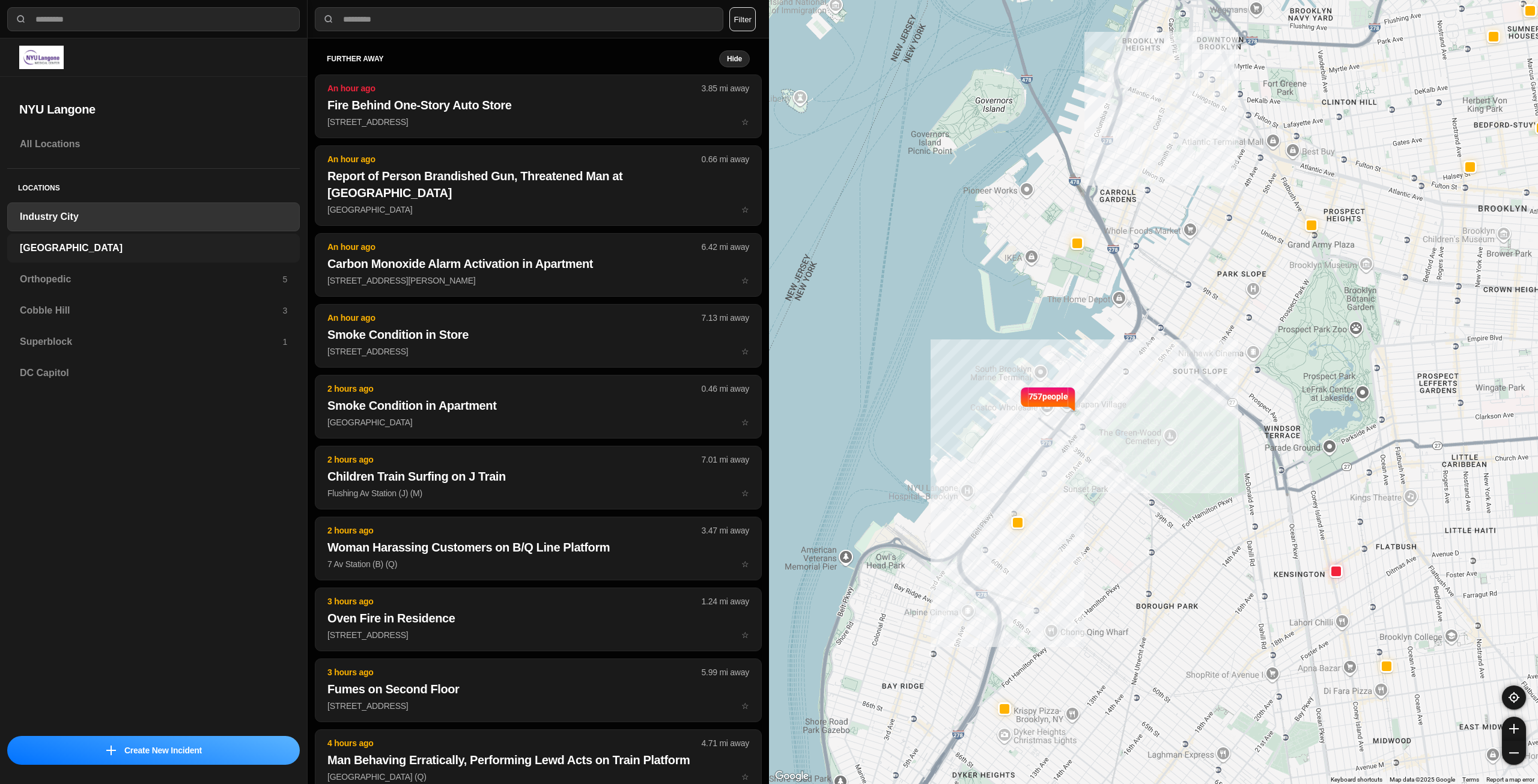
click at [94, 247] on h3 "[GEOGRAPHIC_DATA]" at bounding box center [154, 248] width 267 height 15
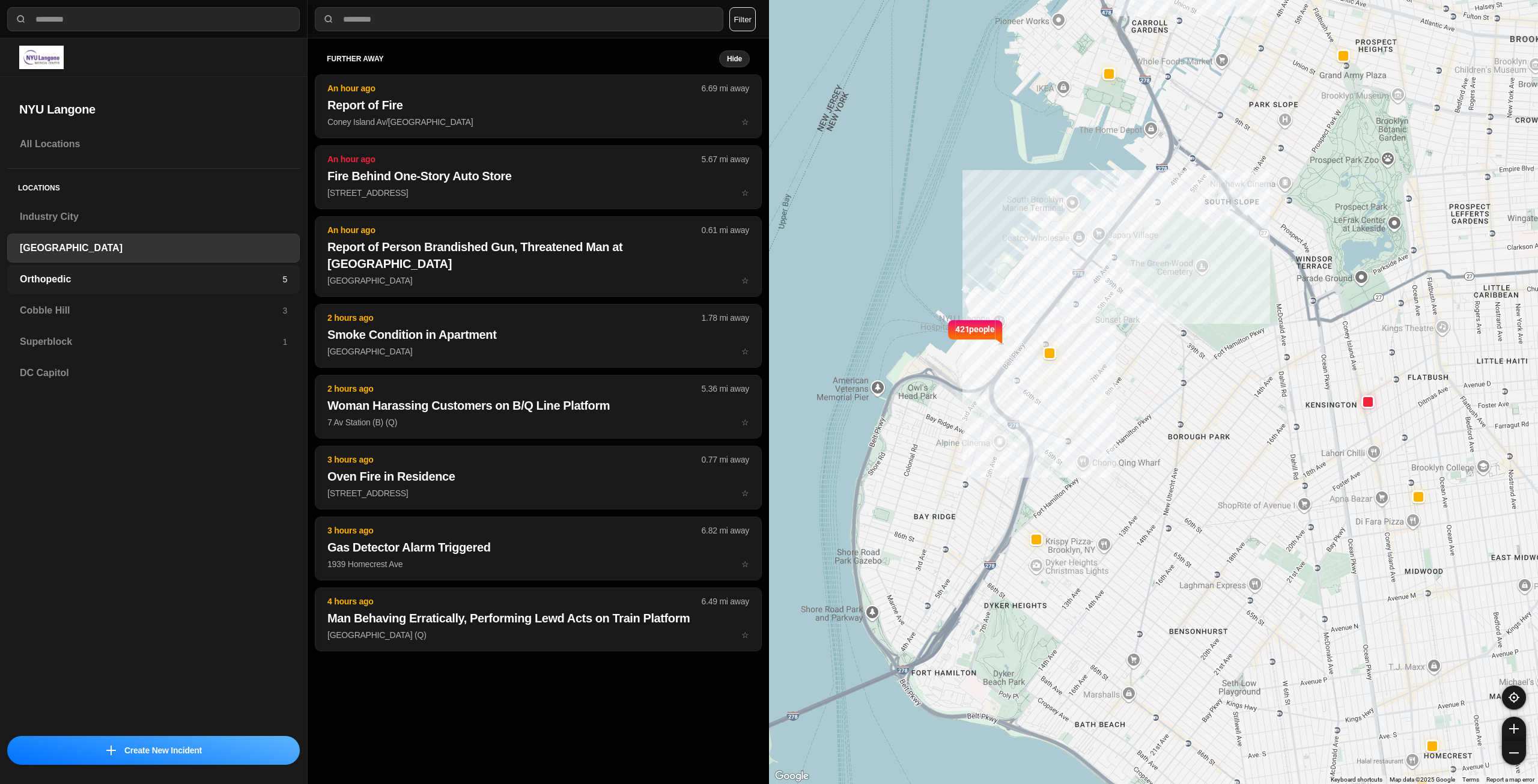
click at [105, 272] on h3 "Orthopedic" at bounding box center [151, 279] width 263 height 15
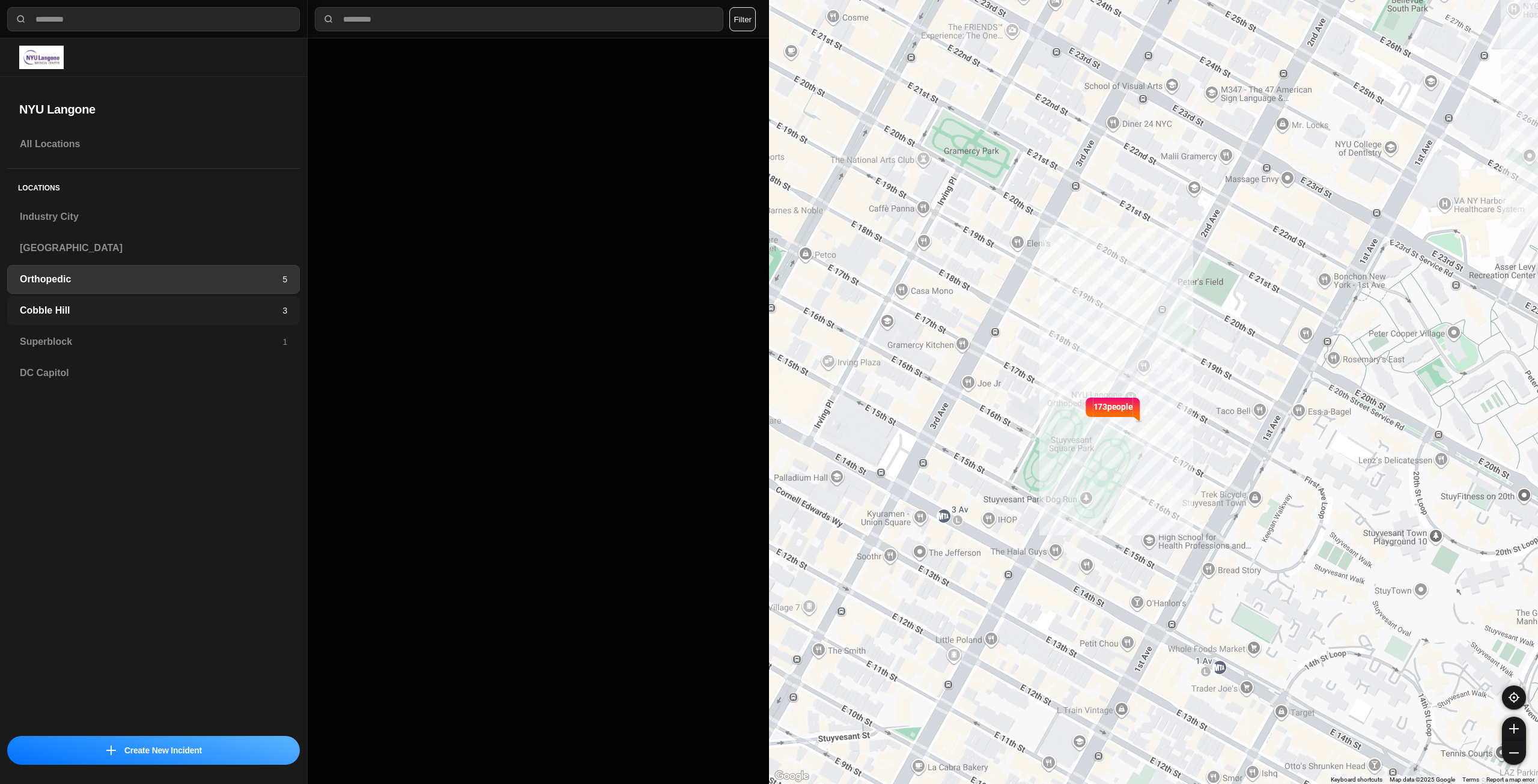
click at [107, 300] on div "Cobble Hill 3" at bounding box center [153, 310] width 293 height 29
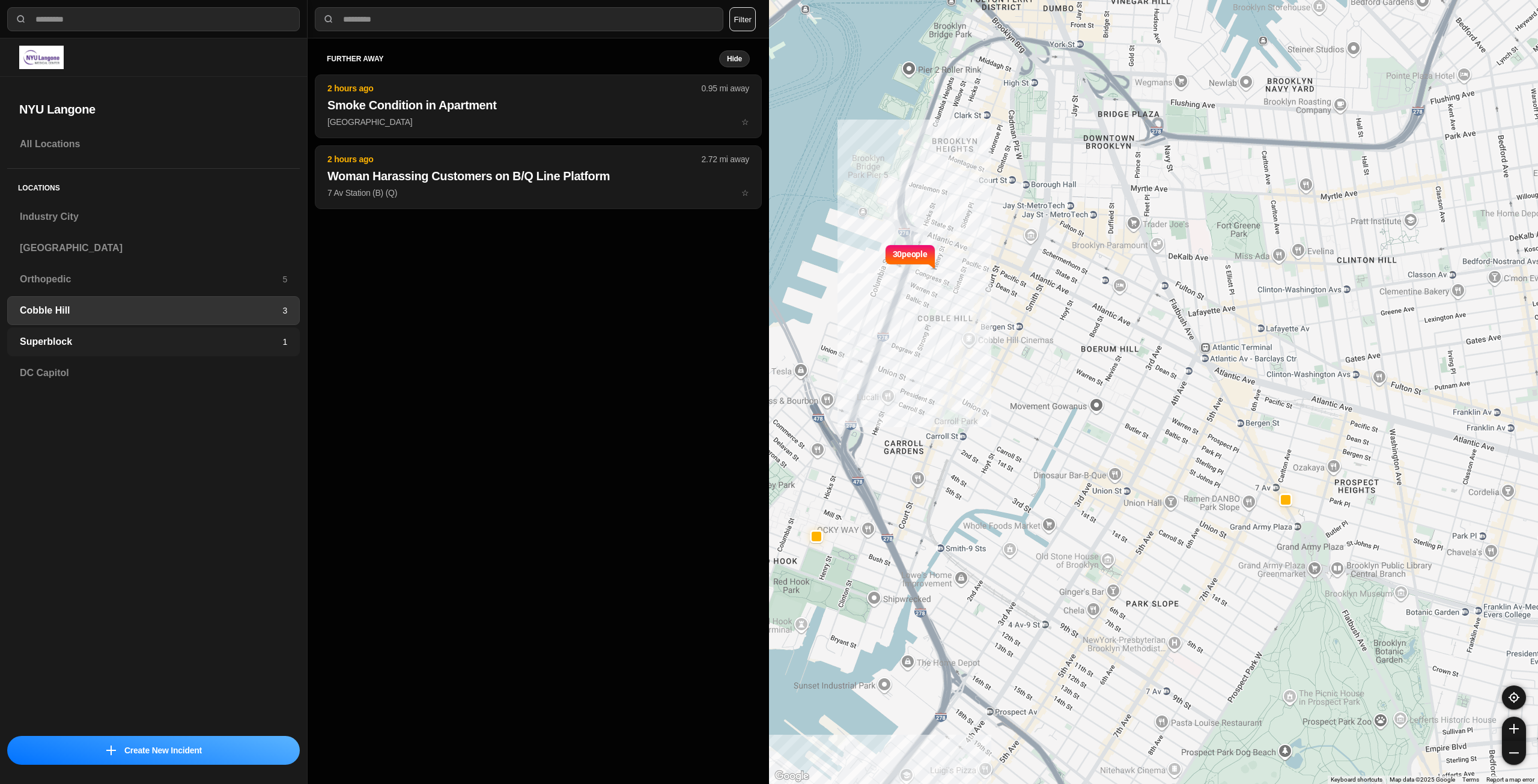
click at [114, 348] on h3 "Superblock" at bounding box center [151, 341] width 263 height 15
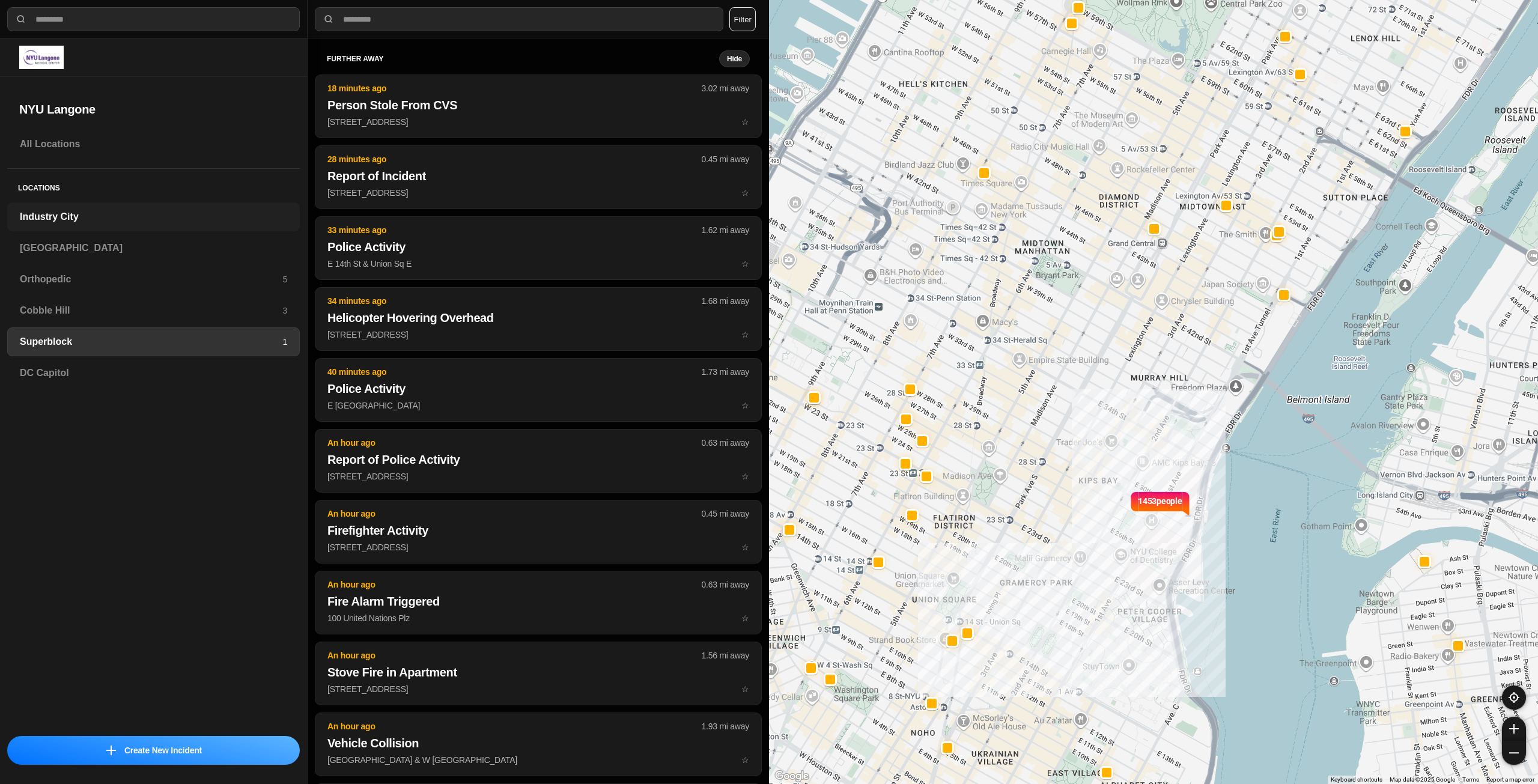
click at [88, 221] on h3 "Industry City" at bounding box center [154, 216] width 267 height 15
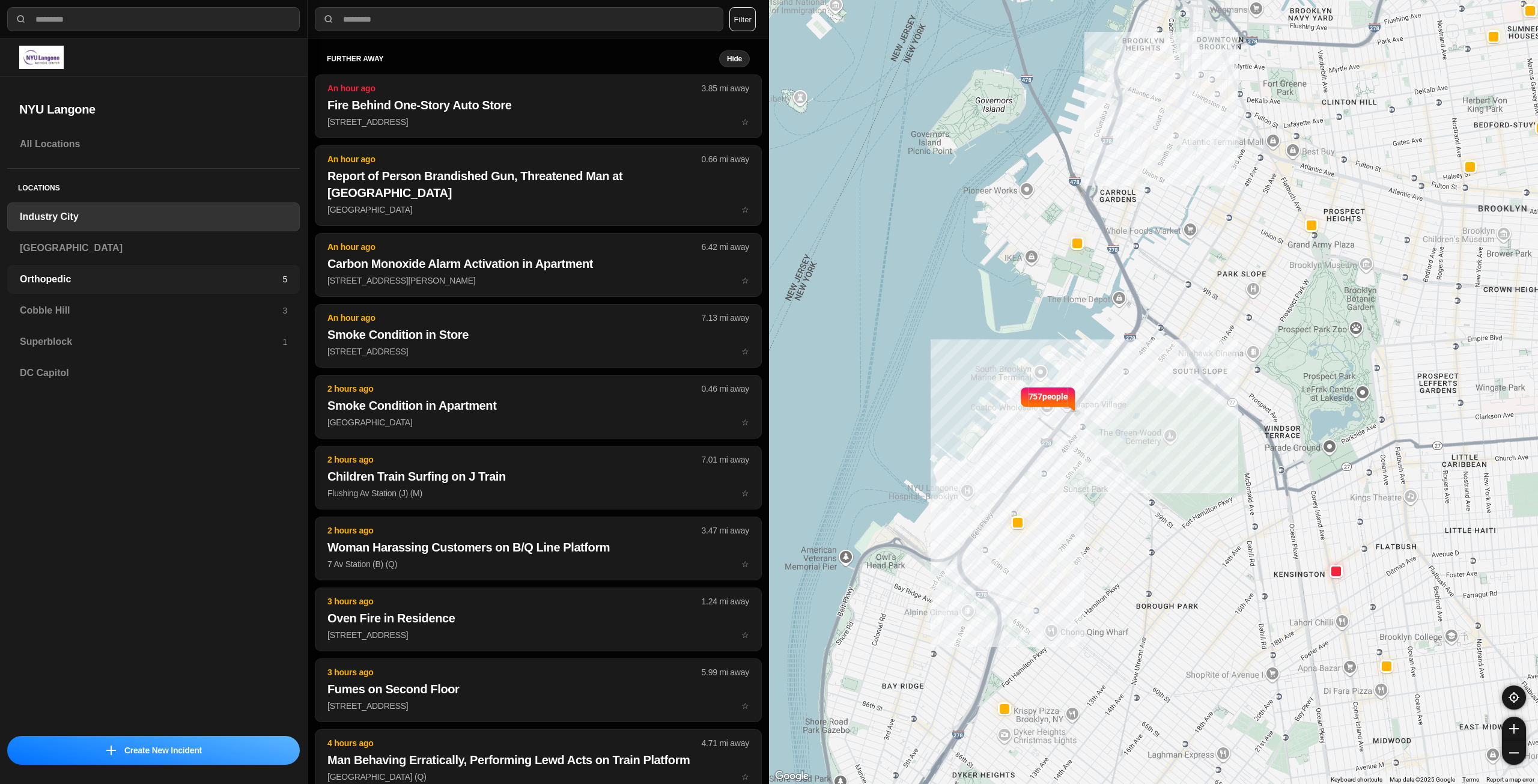
click at [96, 277] on h3 "Orthopedic" at bounding box center [151, 279] width 263 height 15
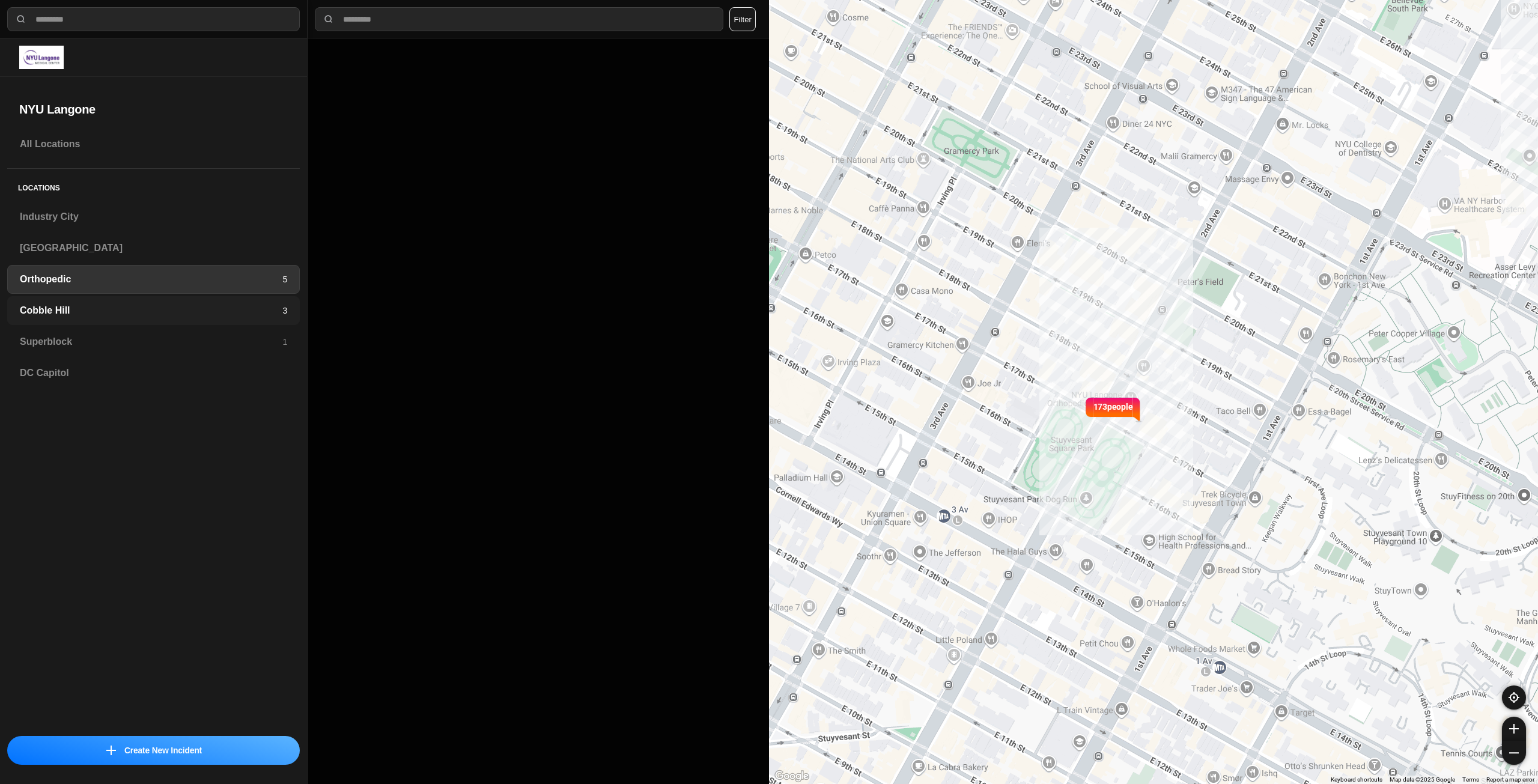
click at [100, 310] on h3 "Cobble Hill" at bounding box center [151, 311] width 263 height 15
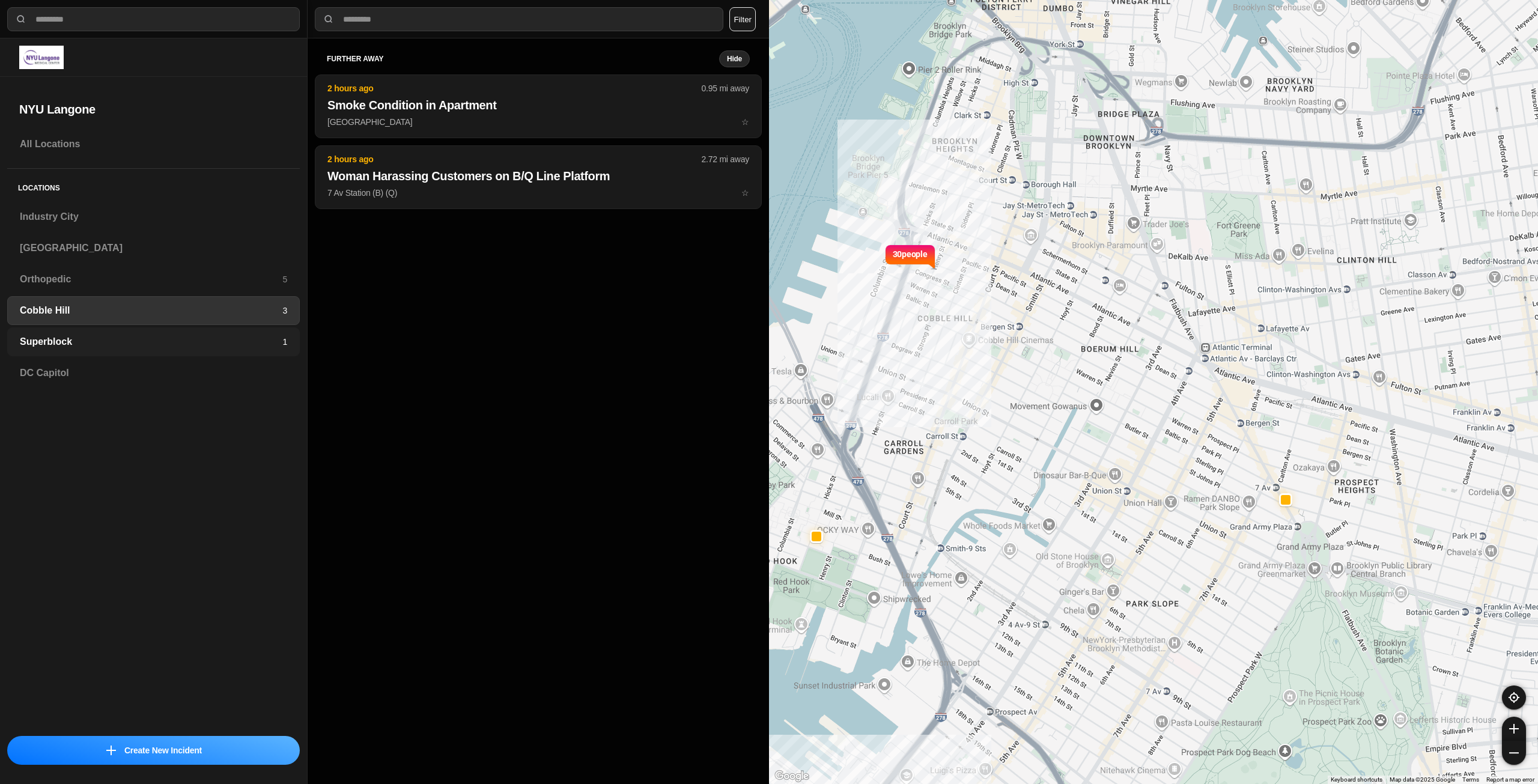
click at [104, 337] on h3 "Superblock" at bounding box center [151, 341] width 263 height 15
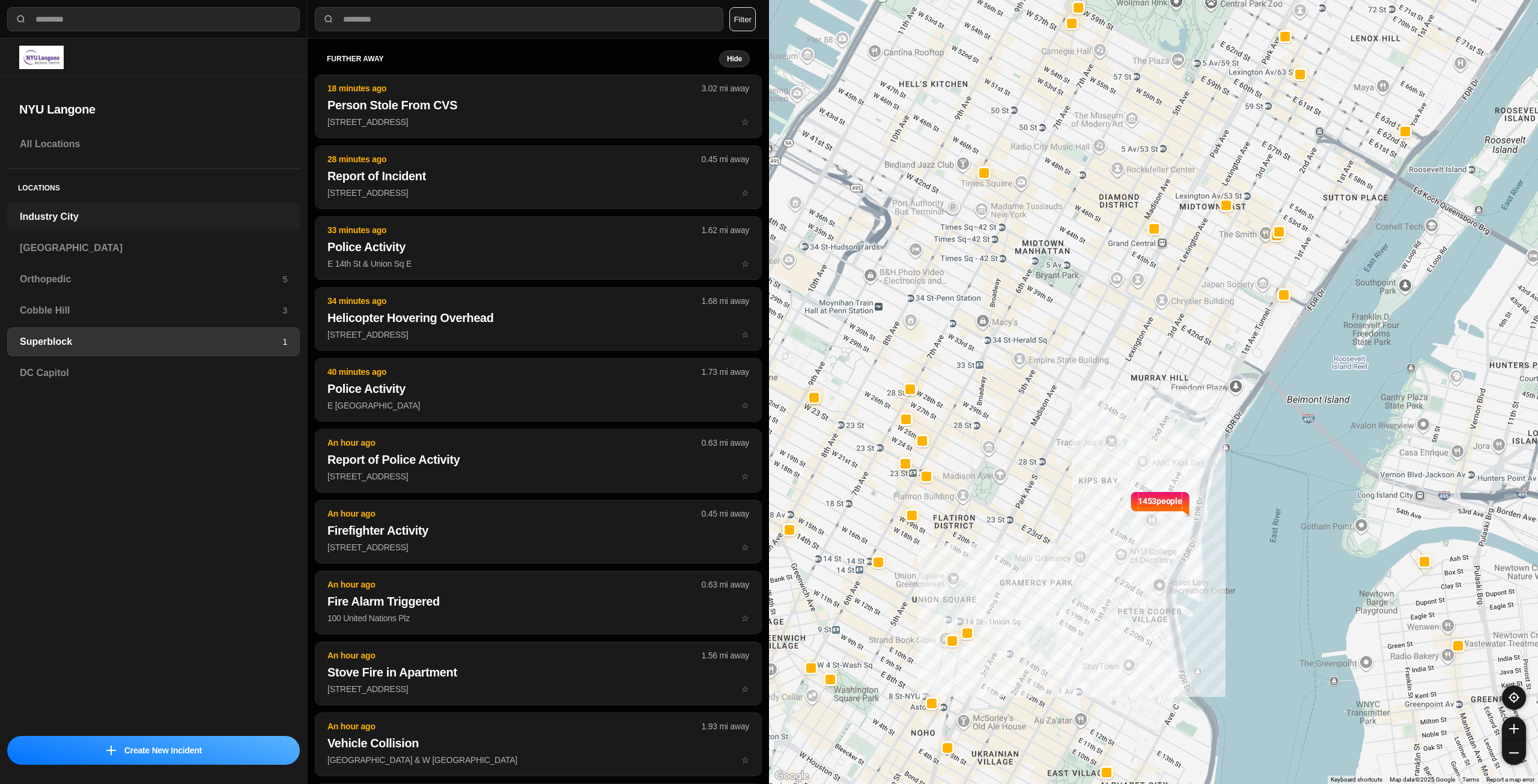
click at [73, 223] on h3 "Industry City" at bounding box center [154, 216] width 267 height 15
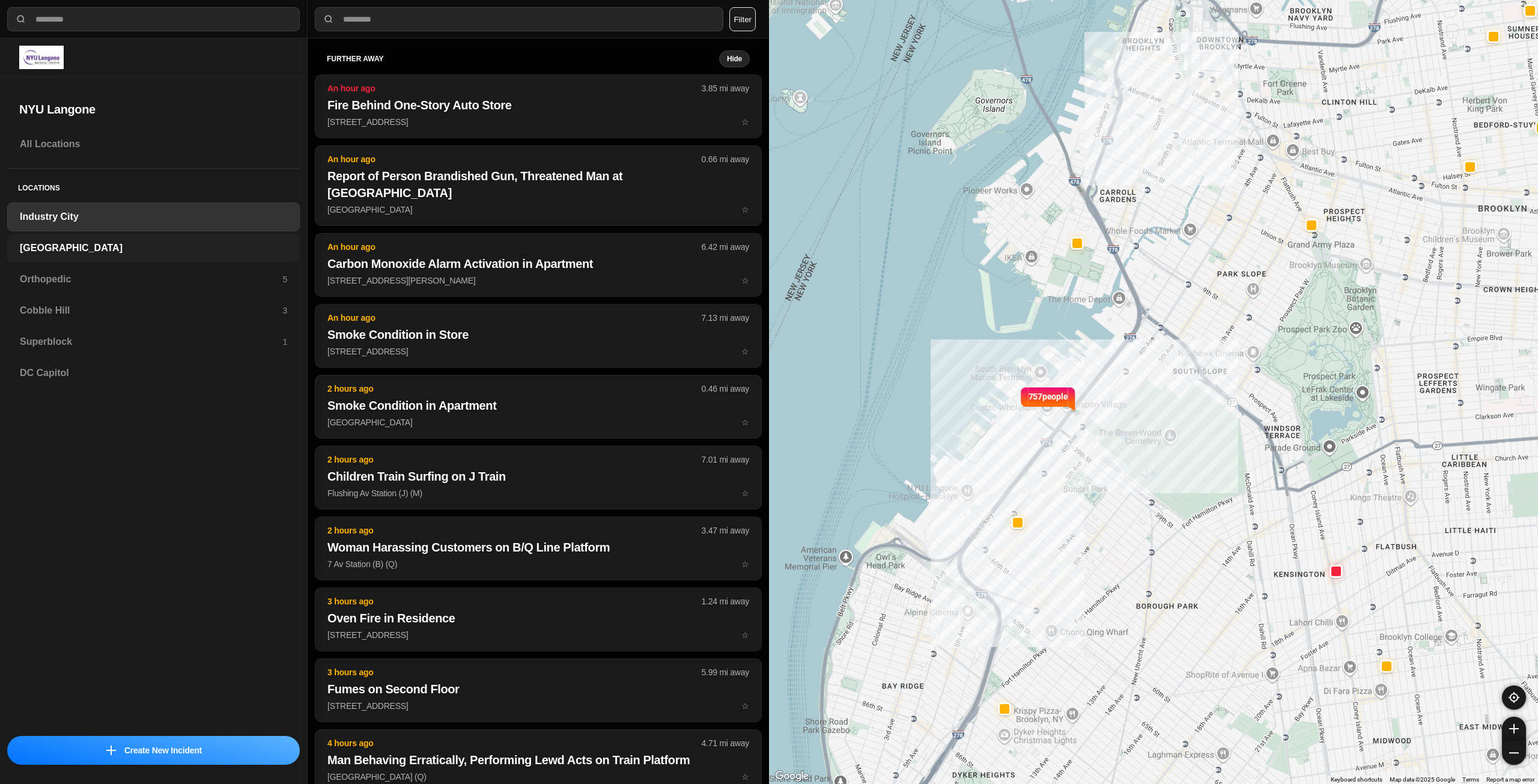
click at [69, 236] on div "[GEOGRAPHIC_DATA]" at bounding box center [153, 248] width 293 height 29
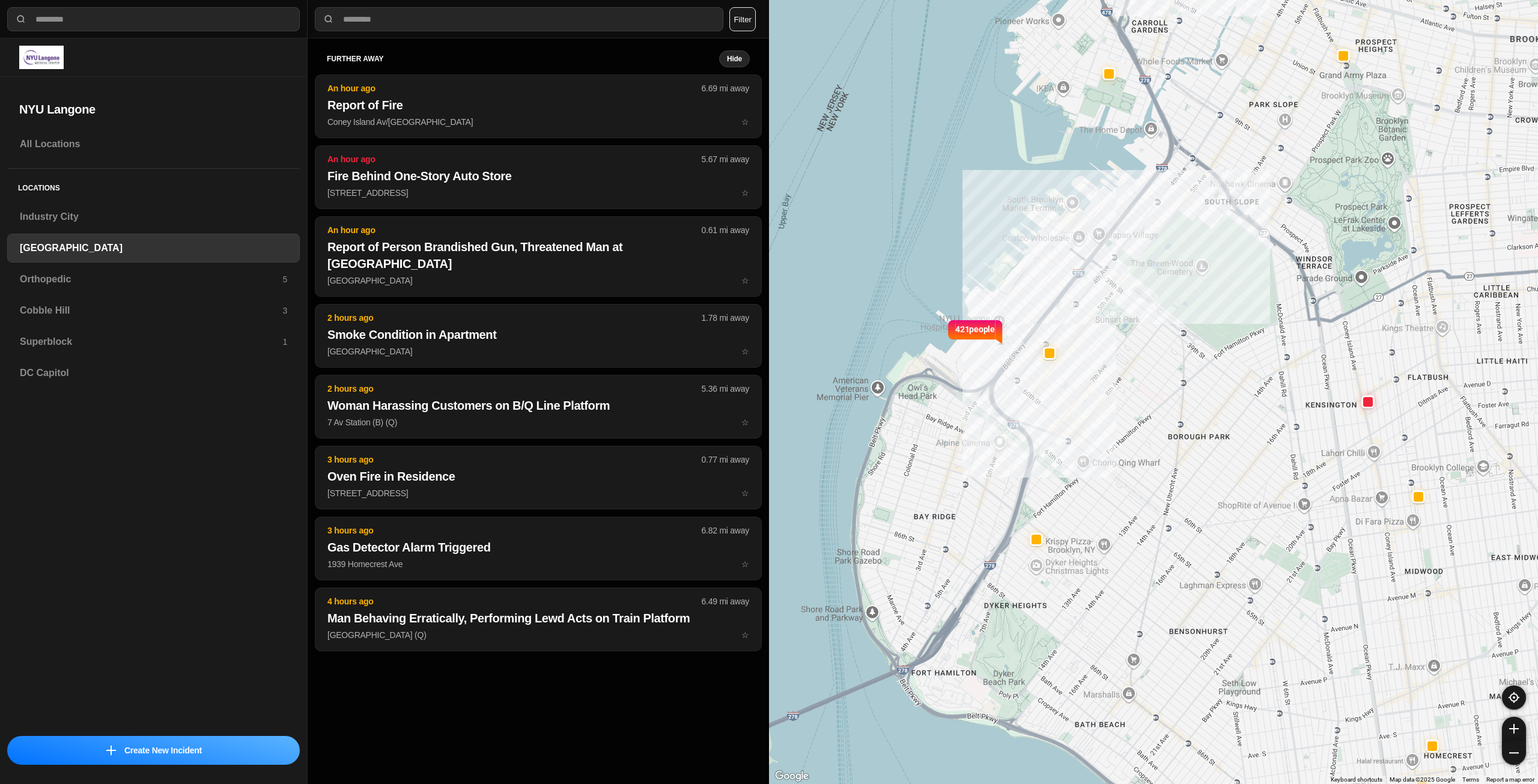
click at [62, 264] on div "Locations [GEOGRAPHIC_DATA] [GEOGRAPHIC_DATA] Orthopedic 5 [GEOGRAPHIC_DATA] 3 …" at bounding box center [153, 283] width 293 height 229
click at [62, 276] on h3 "Orthopedic" at bounding box center [151, 279] width 263 height 15
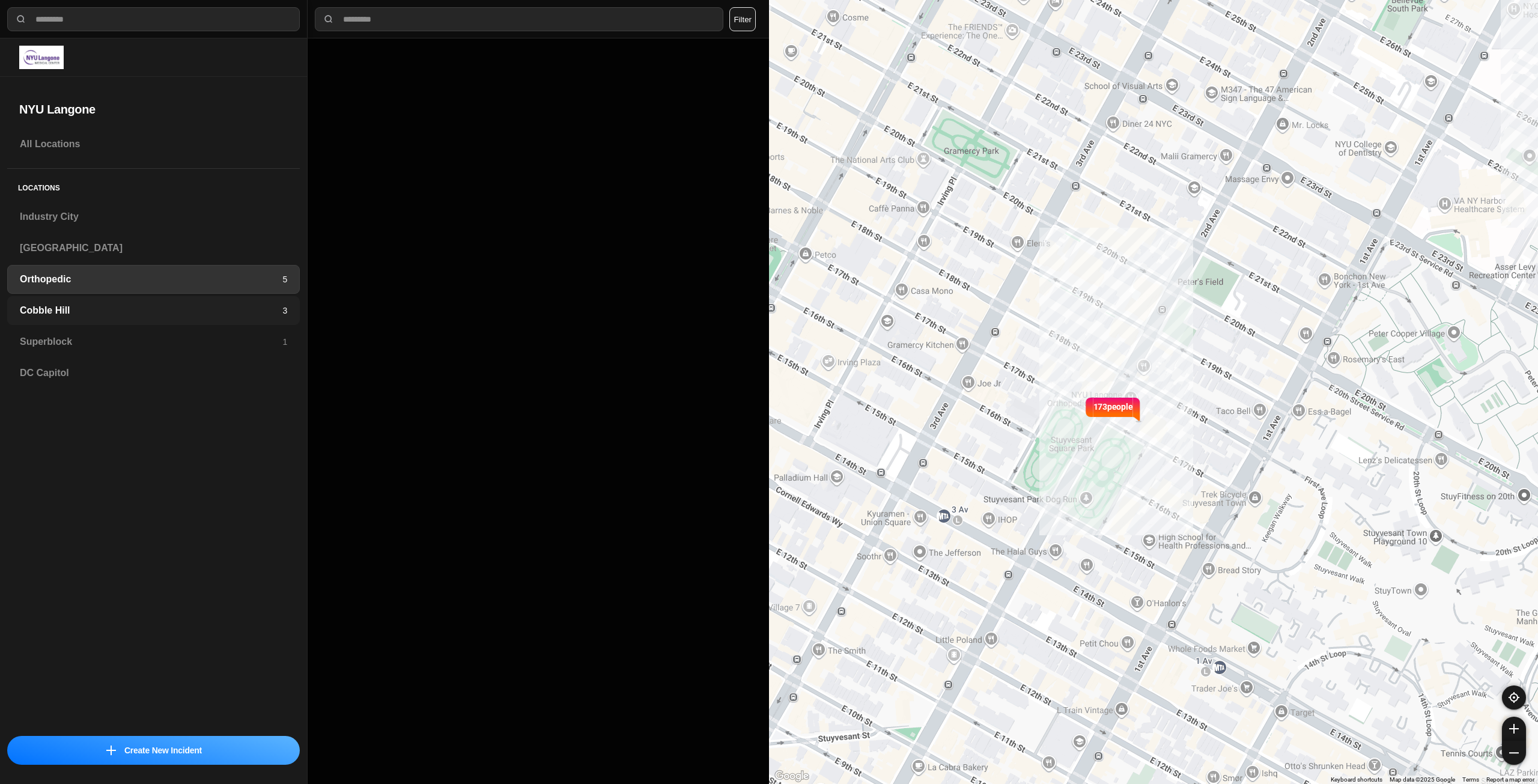
click at [58, 317] on div "Cobble Hill 3" at bounding box center [153, 310] width 293 height 29
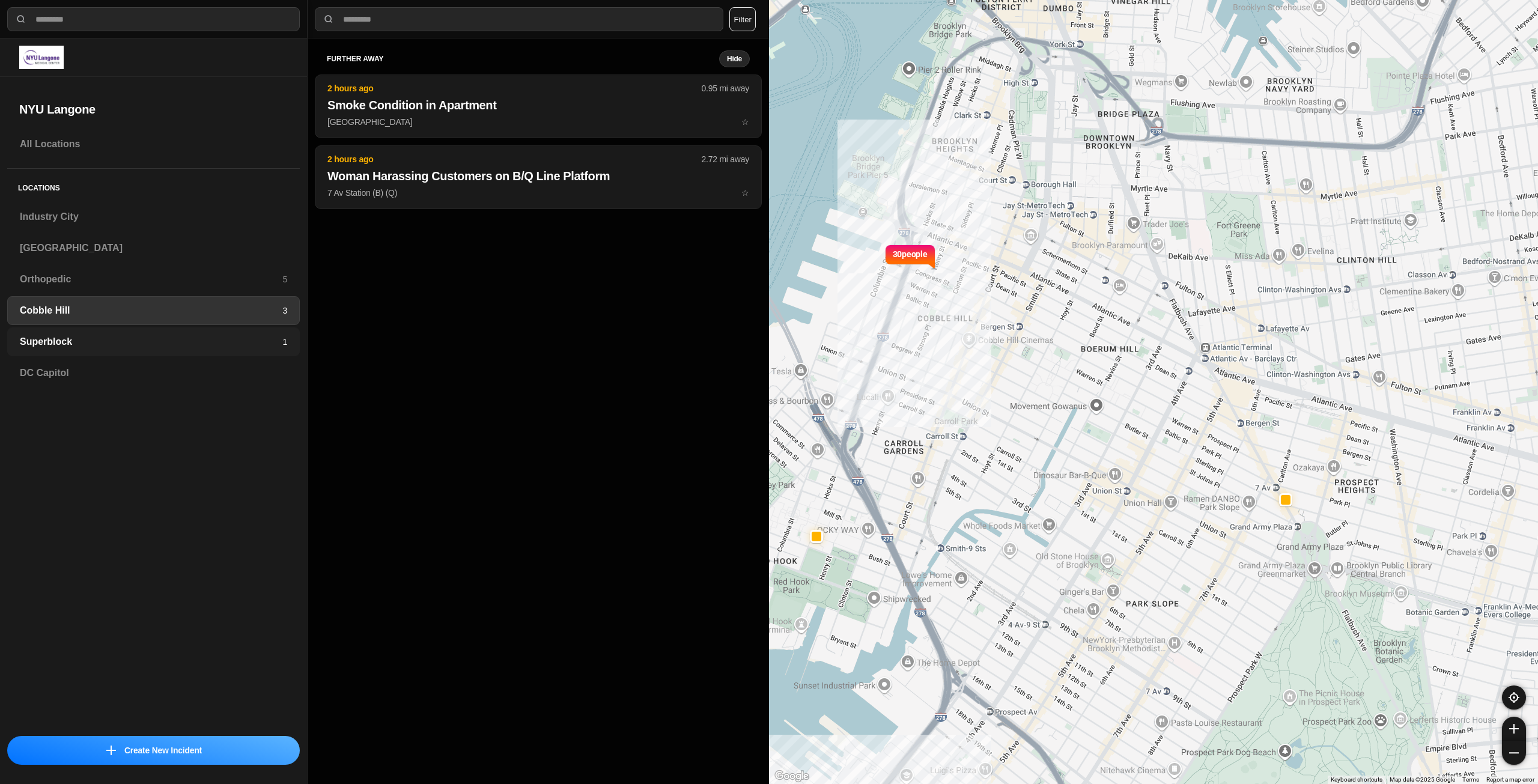
click at [25, 337] on h3 "Superblock" at bounding box center [151, 341] width 263 height 15
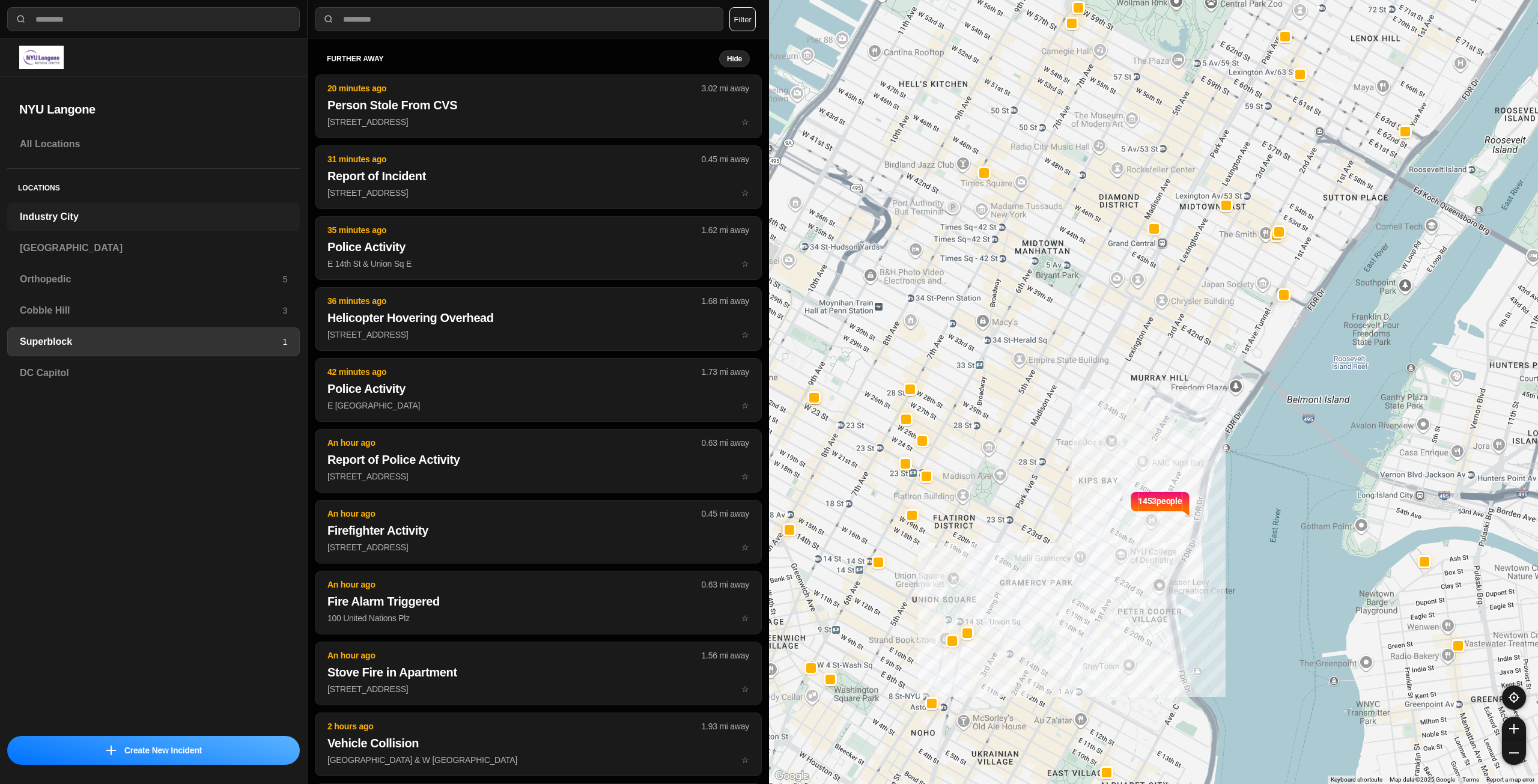
click at [112, 221] on h3 "Industry City" at bounding box center [154, 216] width 267 height 15
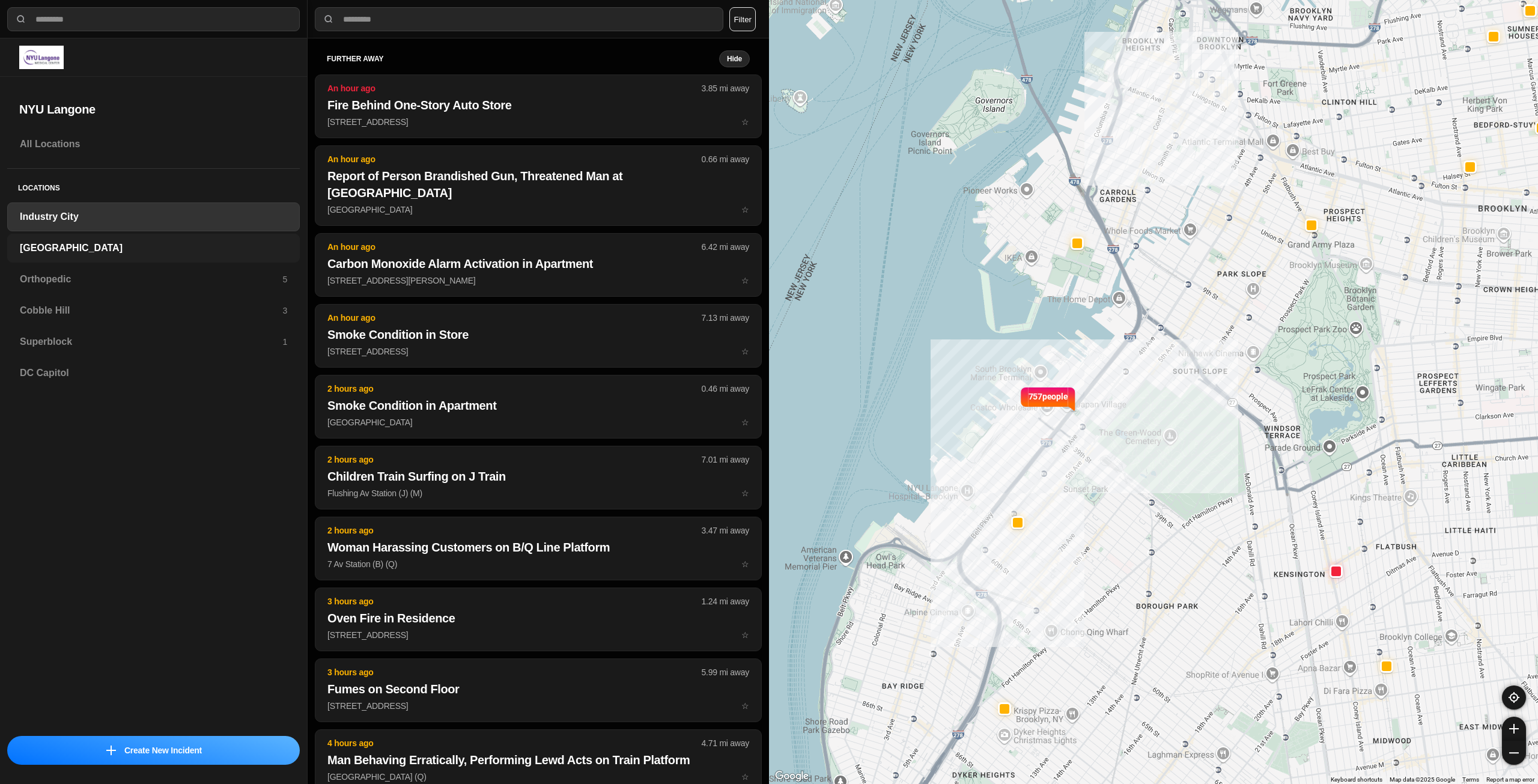
click at [112, 257] on div "[GEOGRAPHIC_DATA]" at bounding box center [153, 248] width 293 height 29
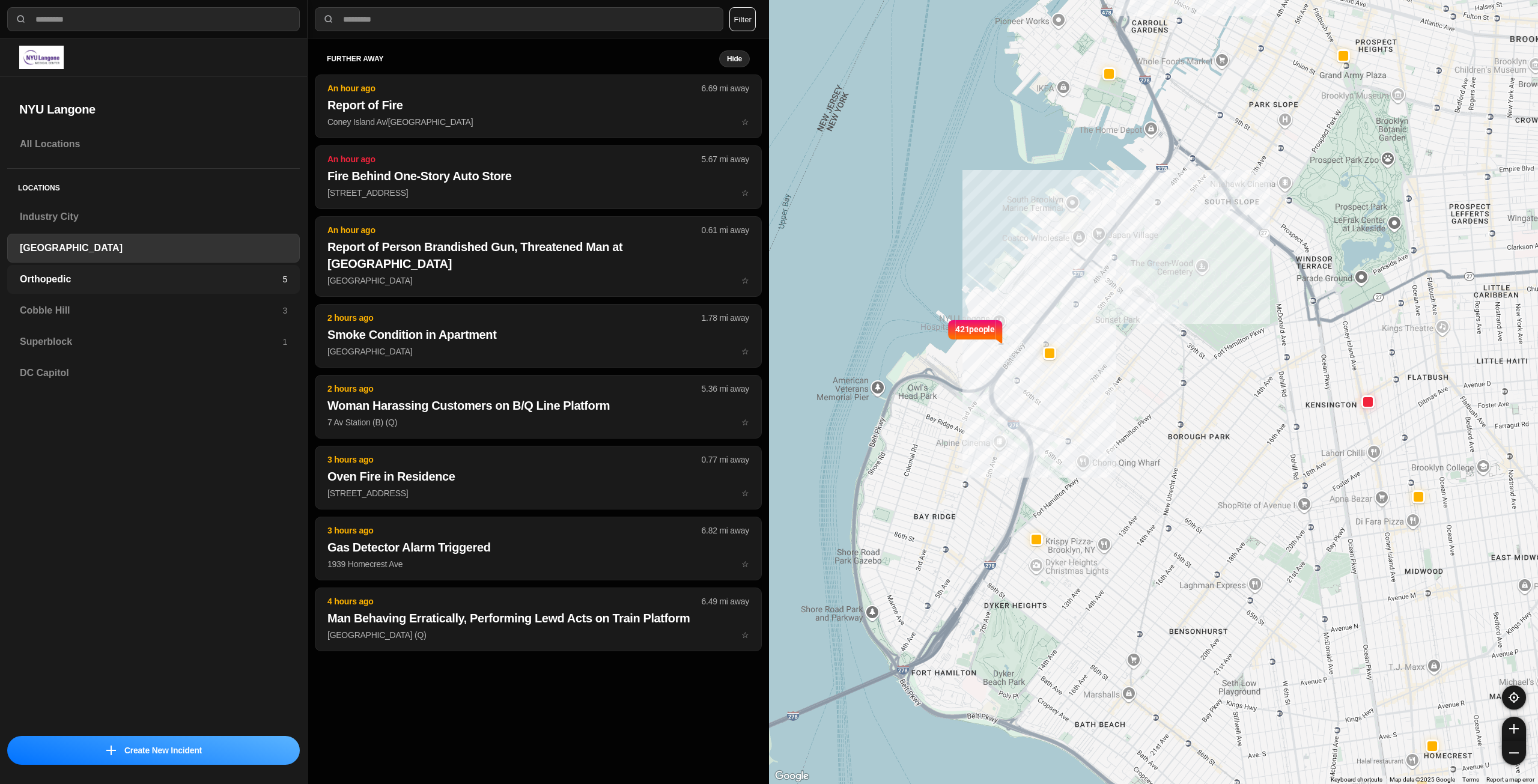
click at [106, 284] on h3 "Orthopedic" at bounding box center [151, 279] width 263 height 15
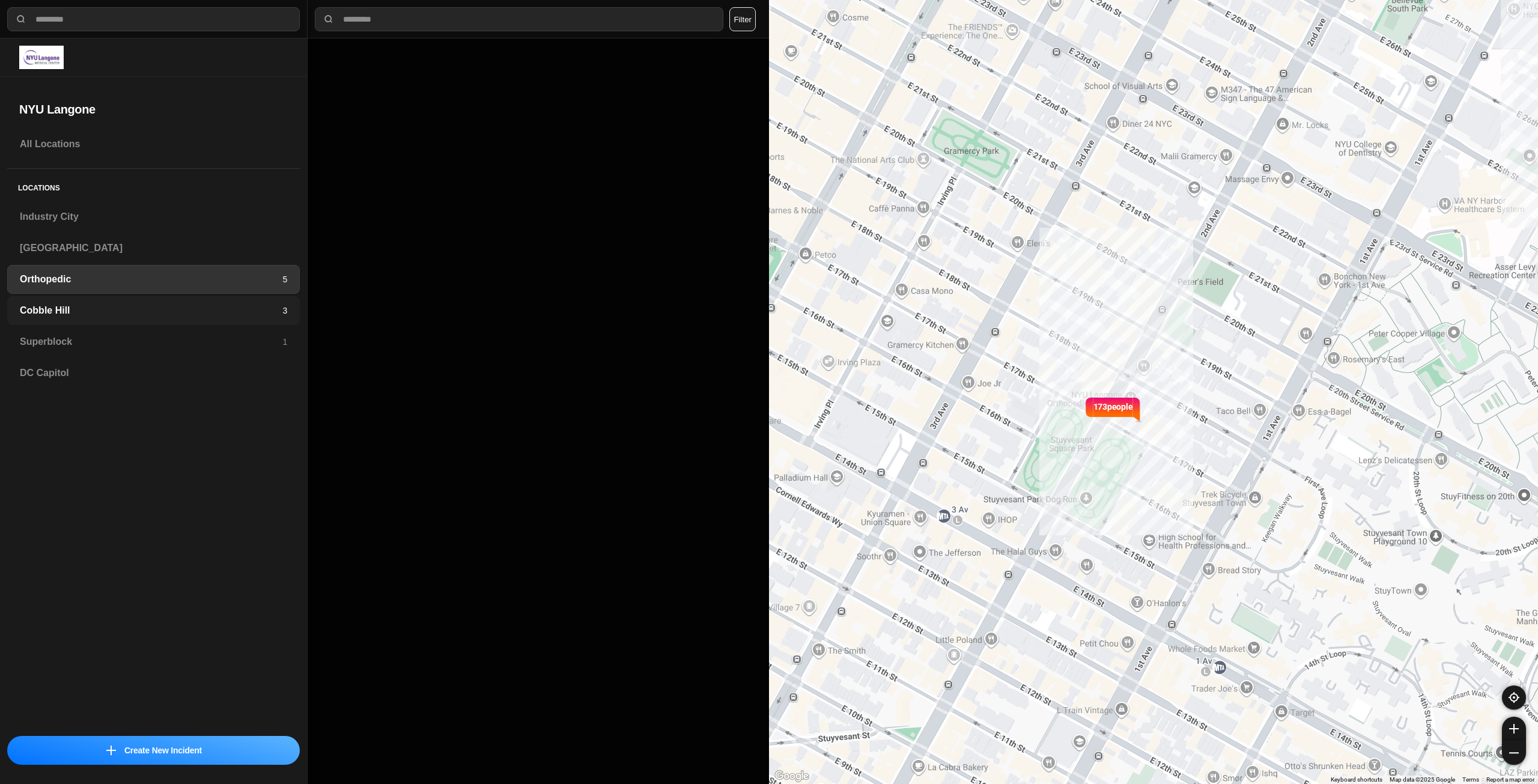
click at [73, 314] on h3 "Cobble Hill" at bounding box center [151, 311] width 263 height 15
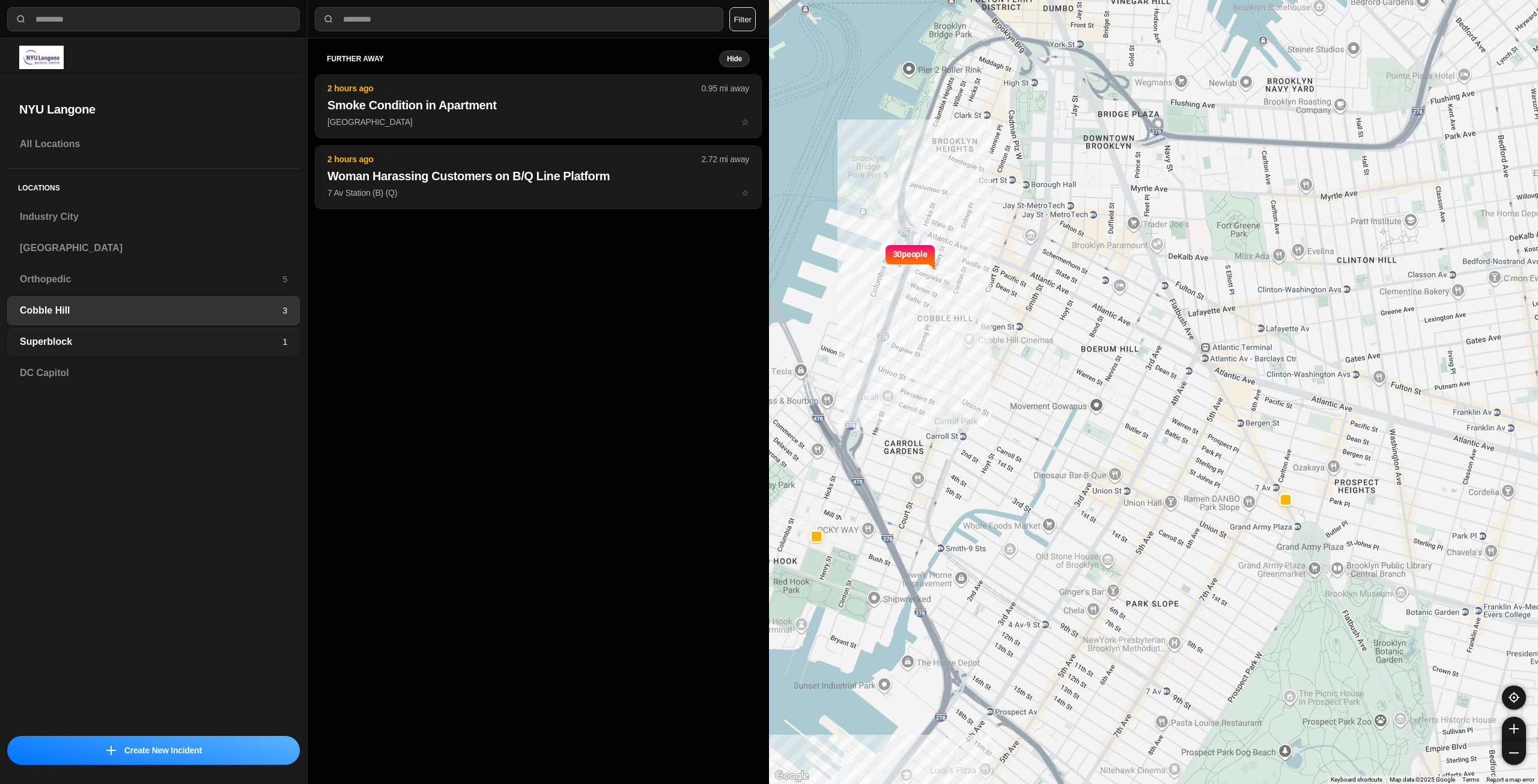
click at [78, 342] on h3 "Superblock" at bounding box center [151, 341] width 263 height 15
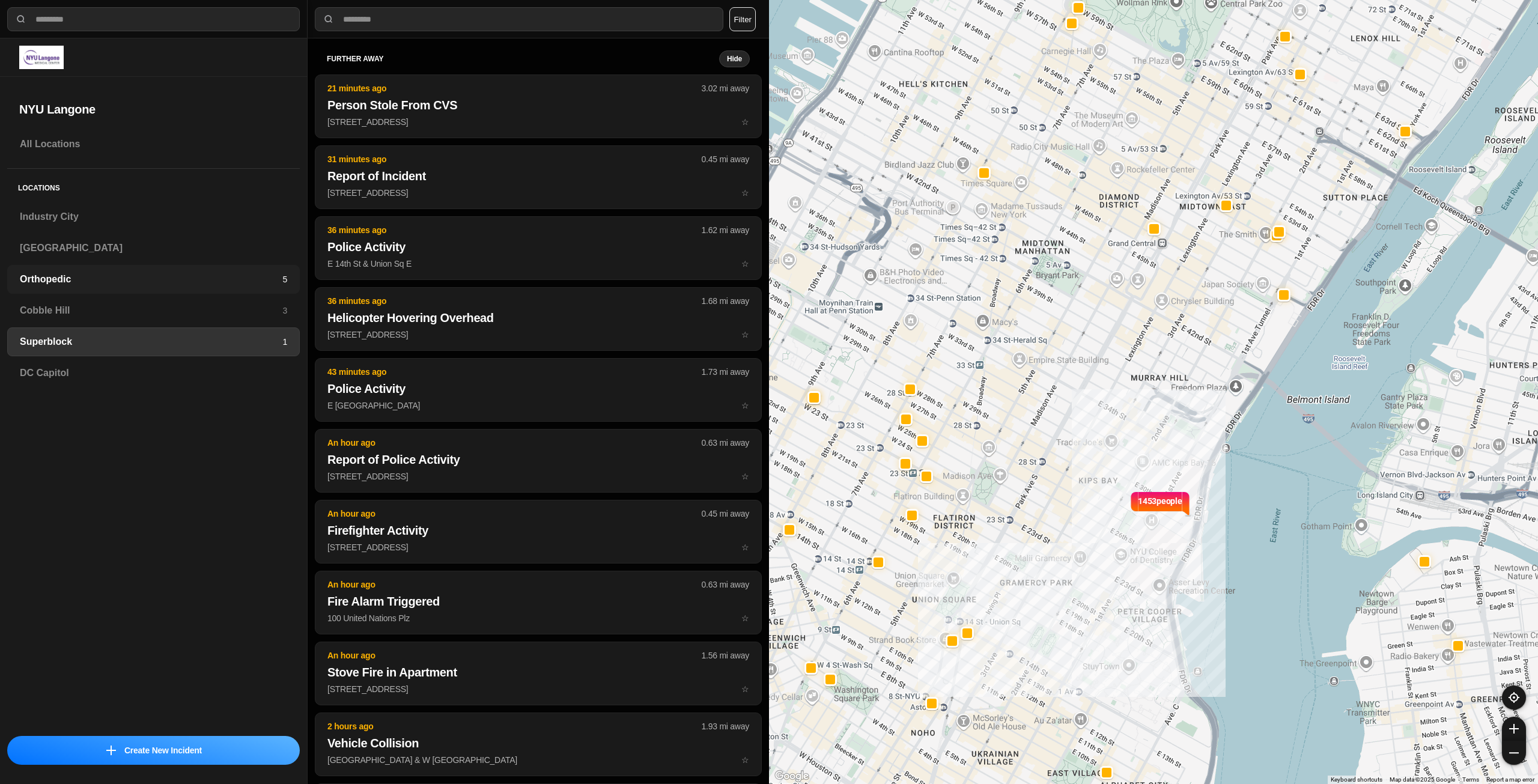
click at [51, 272] on h3 "Orthopedic" at bounding box center [151, 279] width 263 height 15
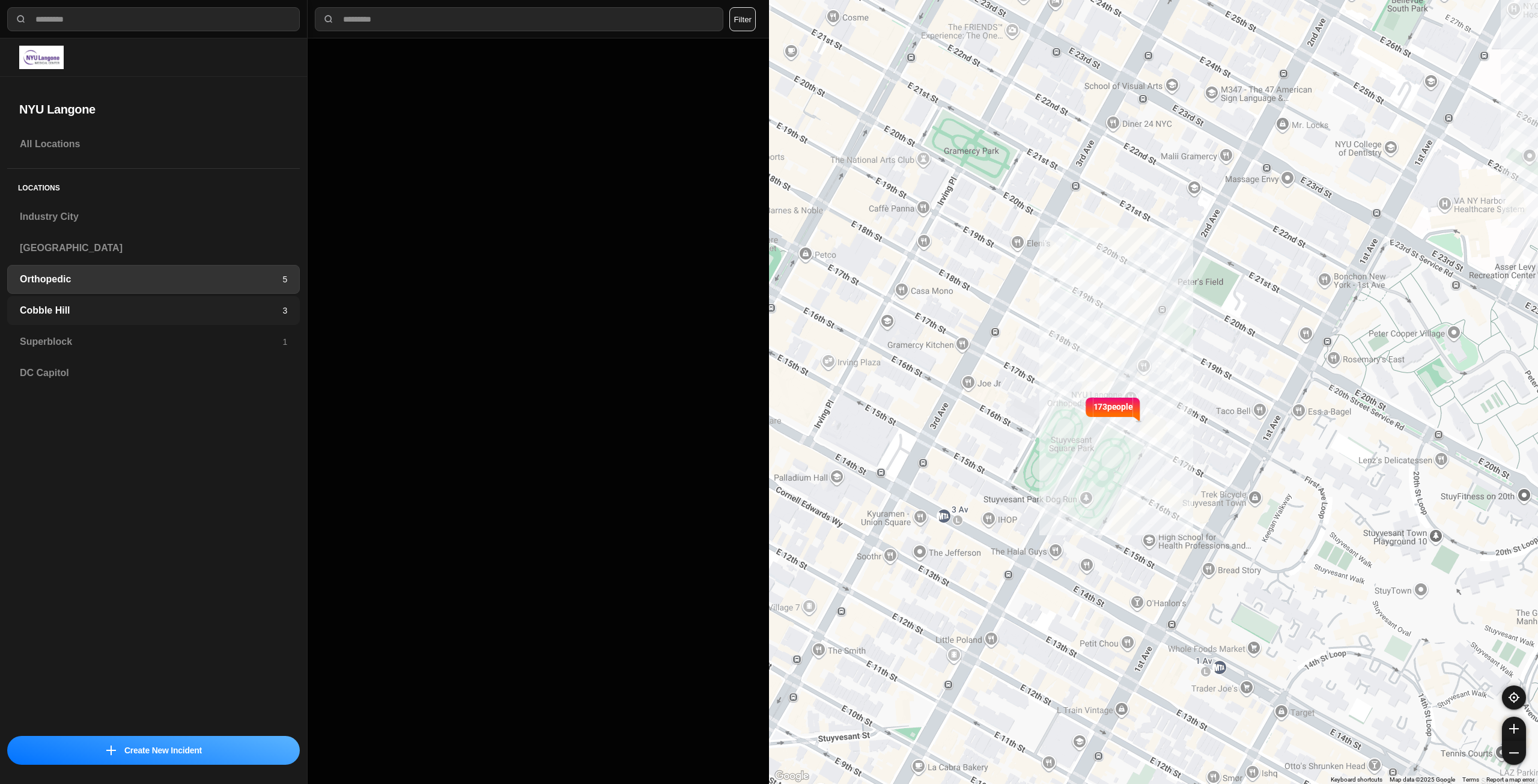
click at [38, 317] on h3 "Cobble Hill" at bounding box center [151, 311] width 263 height 15
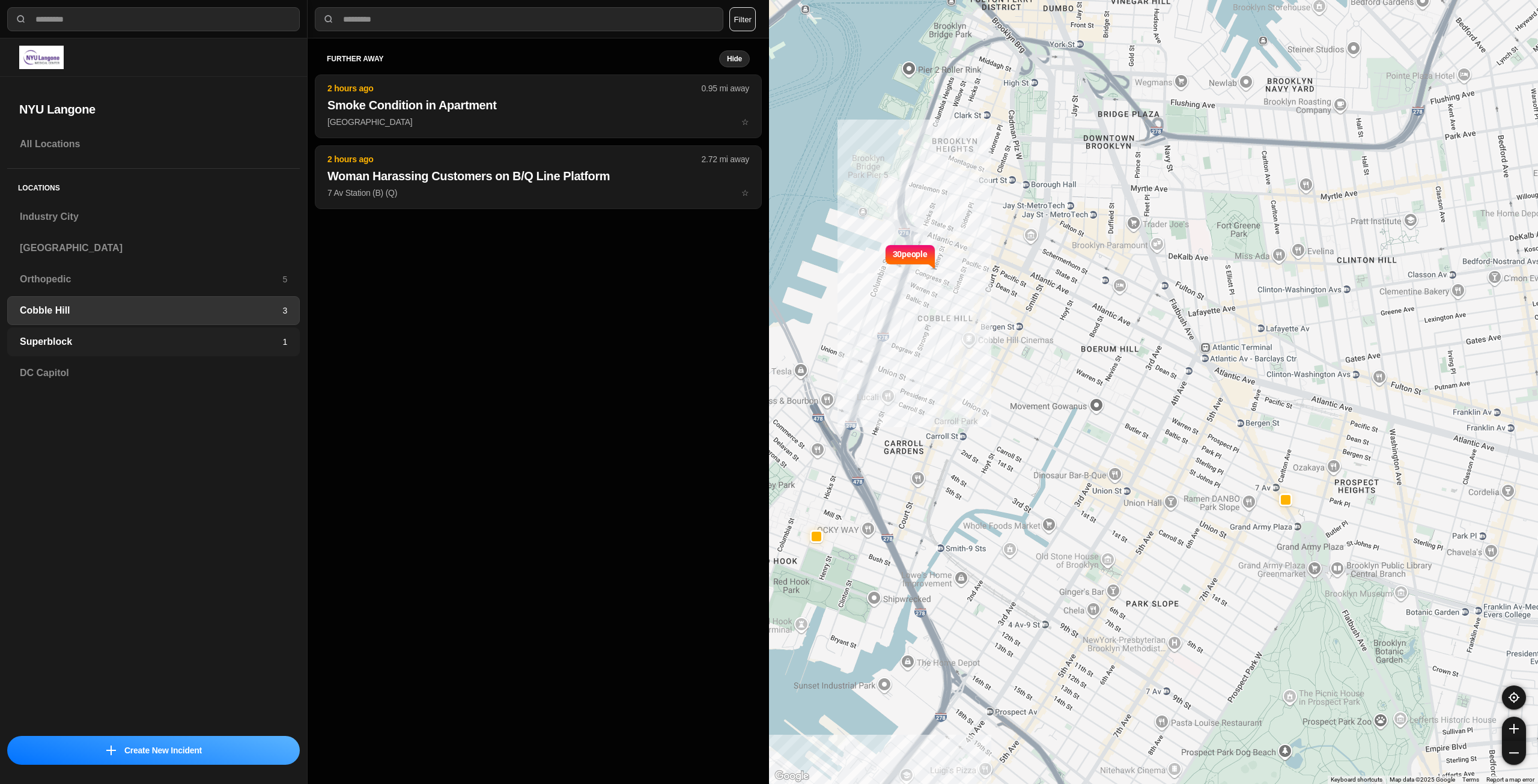
click at [57, 350] on div "Superblock 1" at bounding box center [153, 341] width 293 height 29
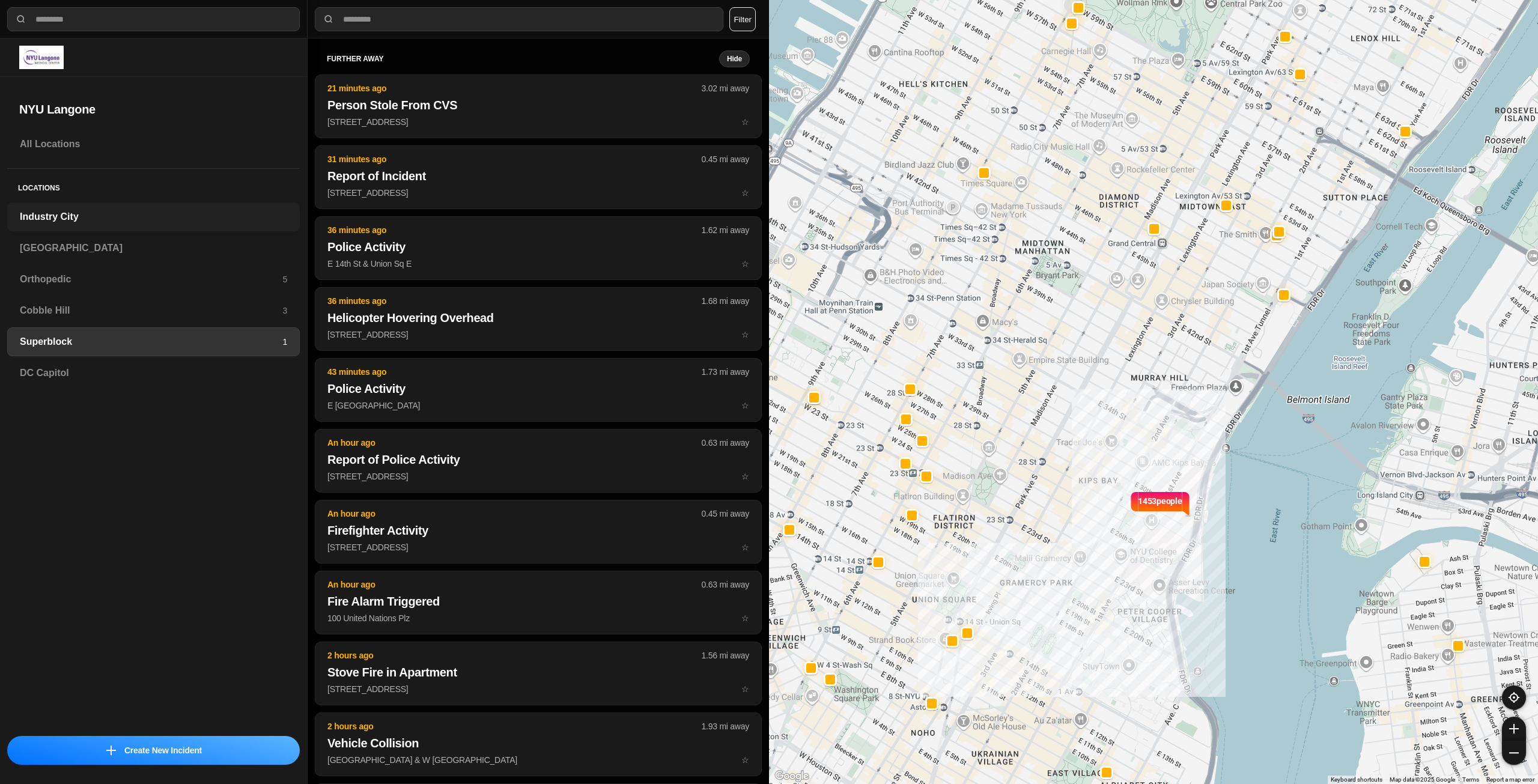
click at [49, 223] on h3 "Industry City" at bounding box center [154, 216] width 267 height 15
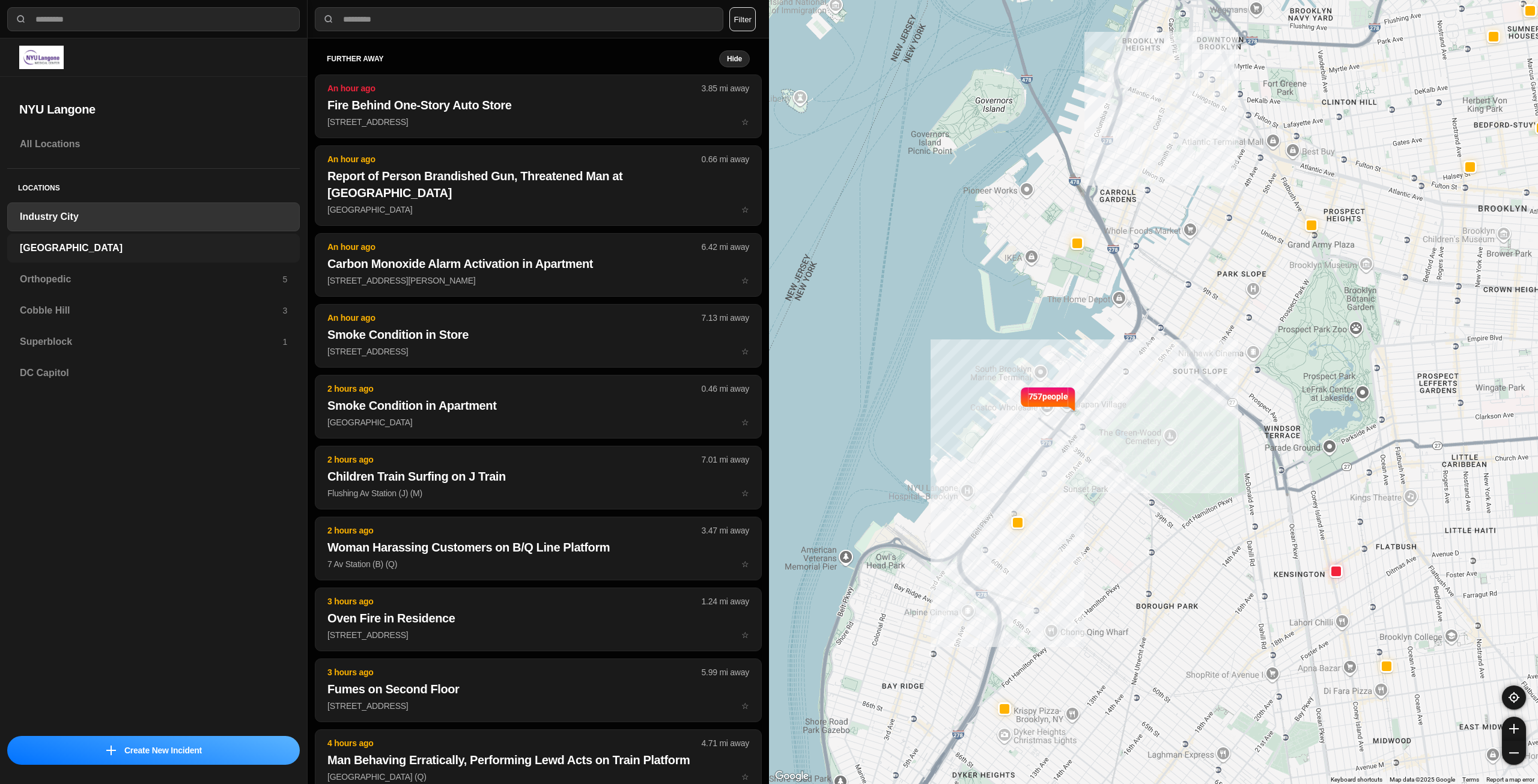
click at [42, 251] on h3 "[GEOGRAPHIC_DATA]" at bounding box center [154, 248] width 267 height 15
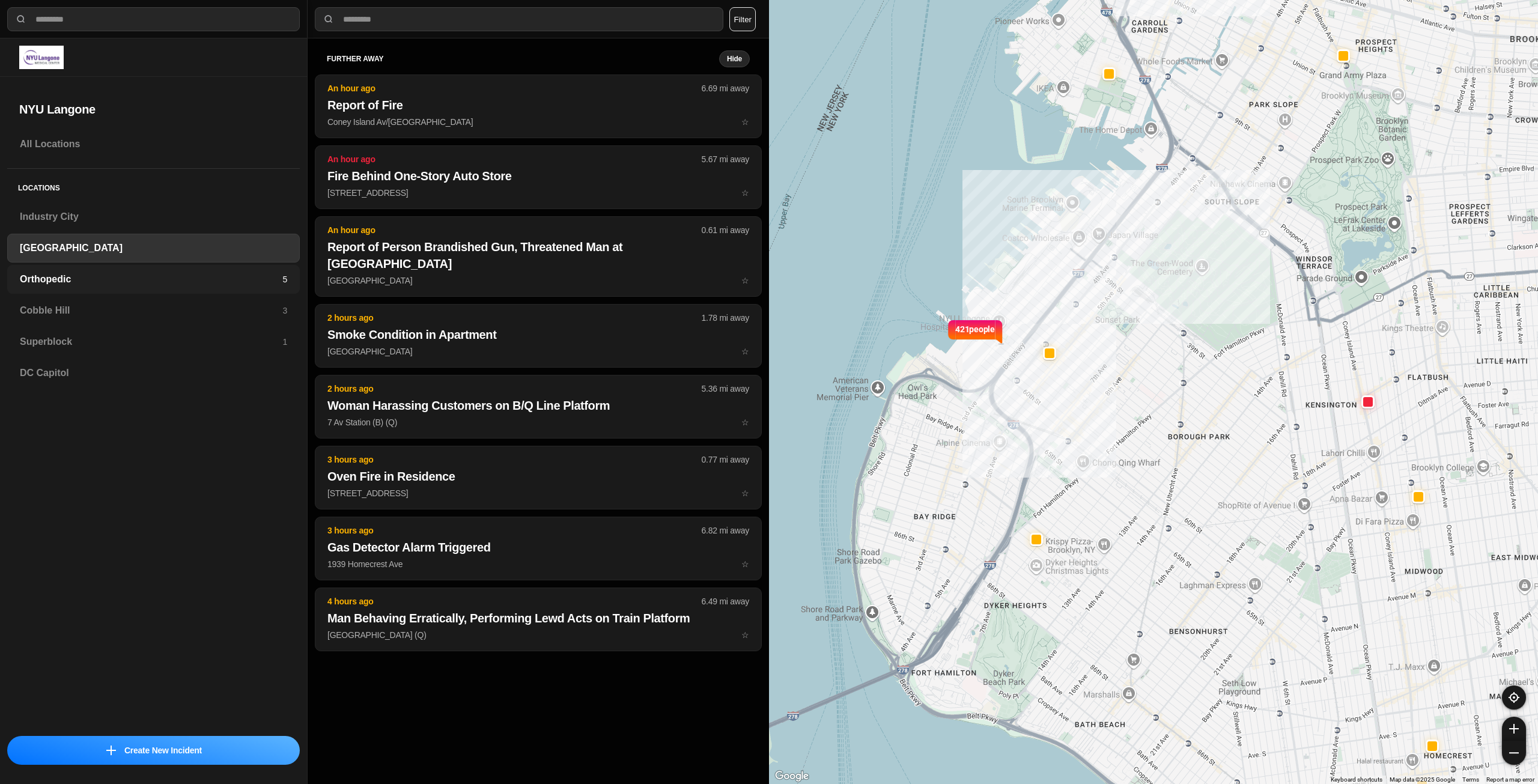
click at [42, 279] on h3 "Orthopedic" at bounding box center [151, 279] width 263 height 15
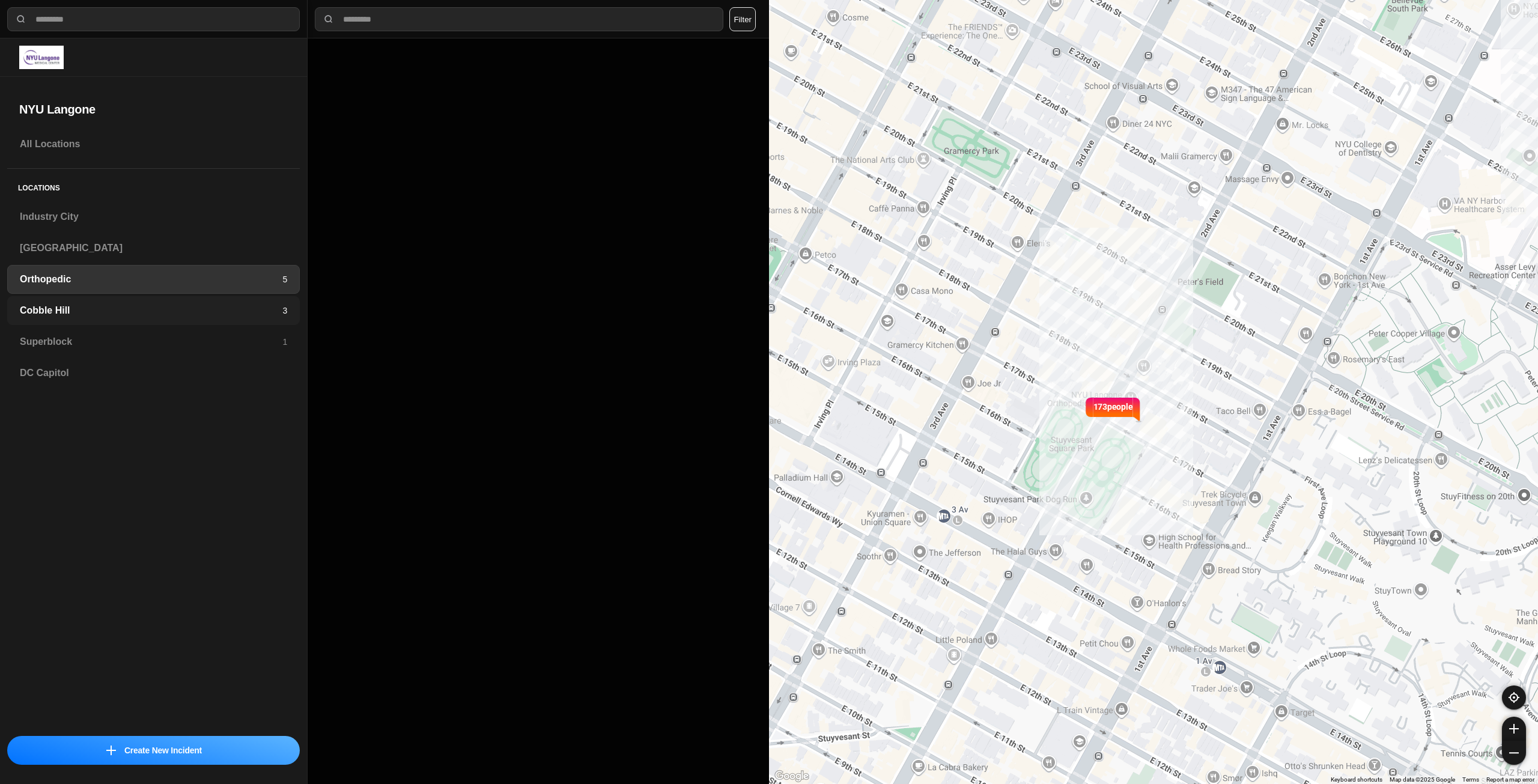
click at [39, 306] on h3 "Cobble Hill" at bounding box center [151, 311] width 263 height 15
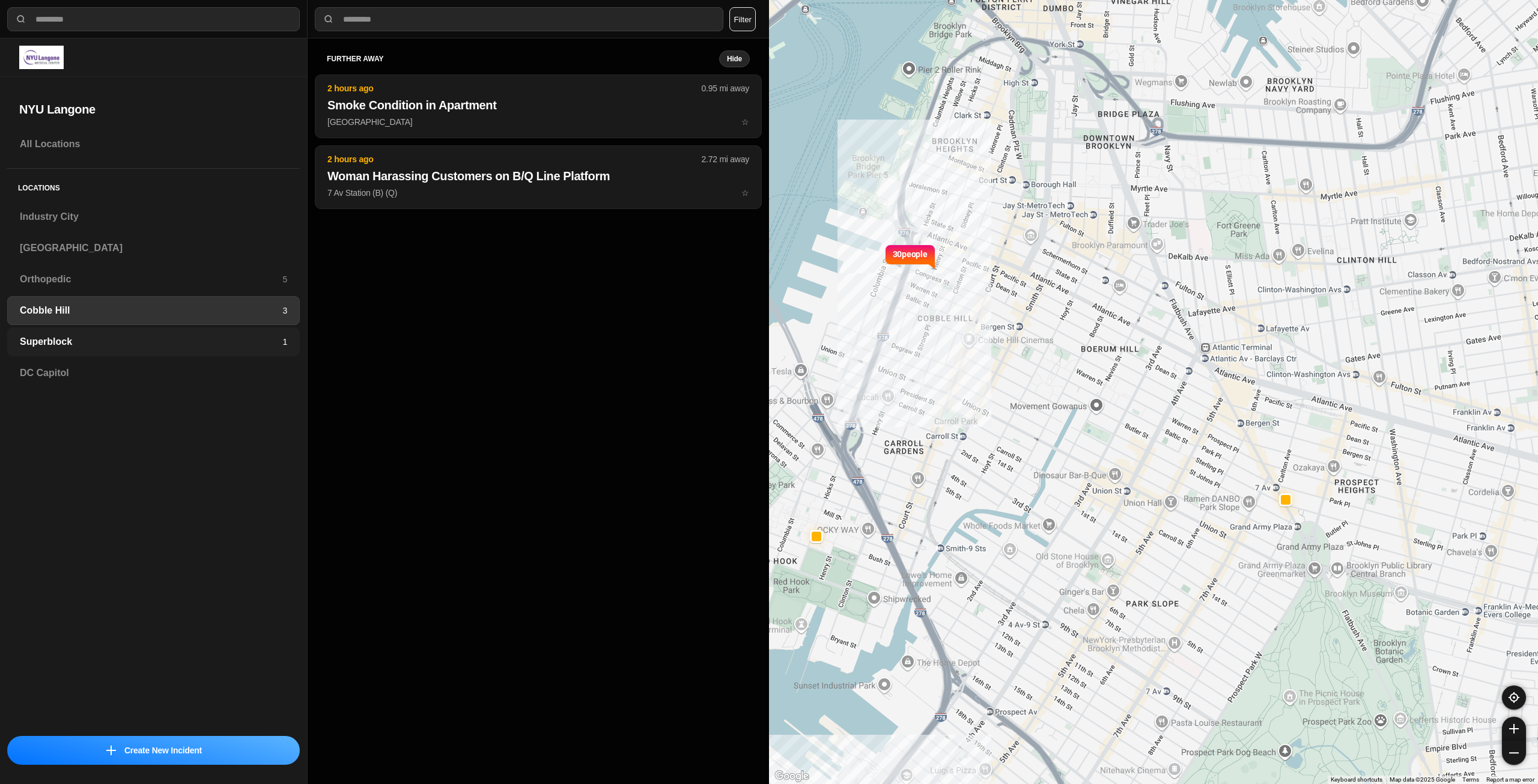
click at [37, 340] on h3 "Superblock" at bounding box center [151, 341] width 263 height 15
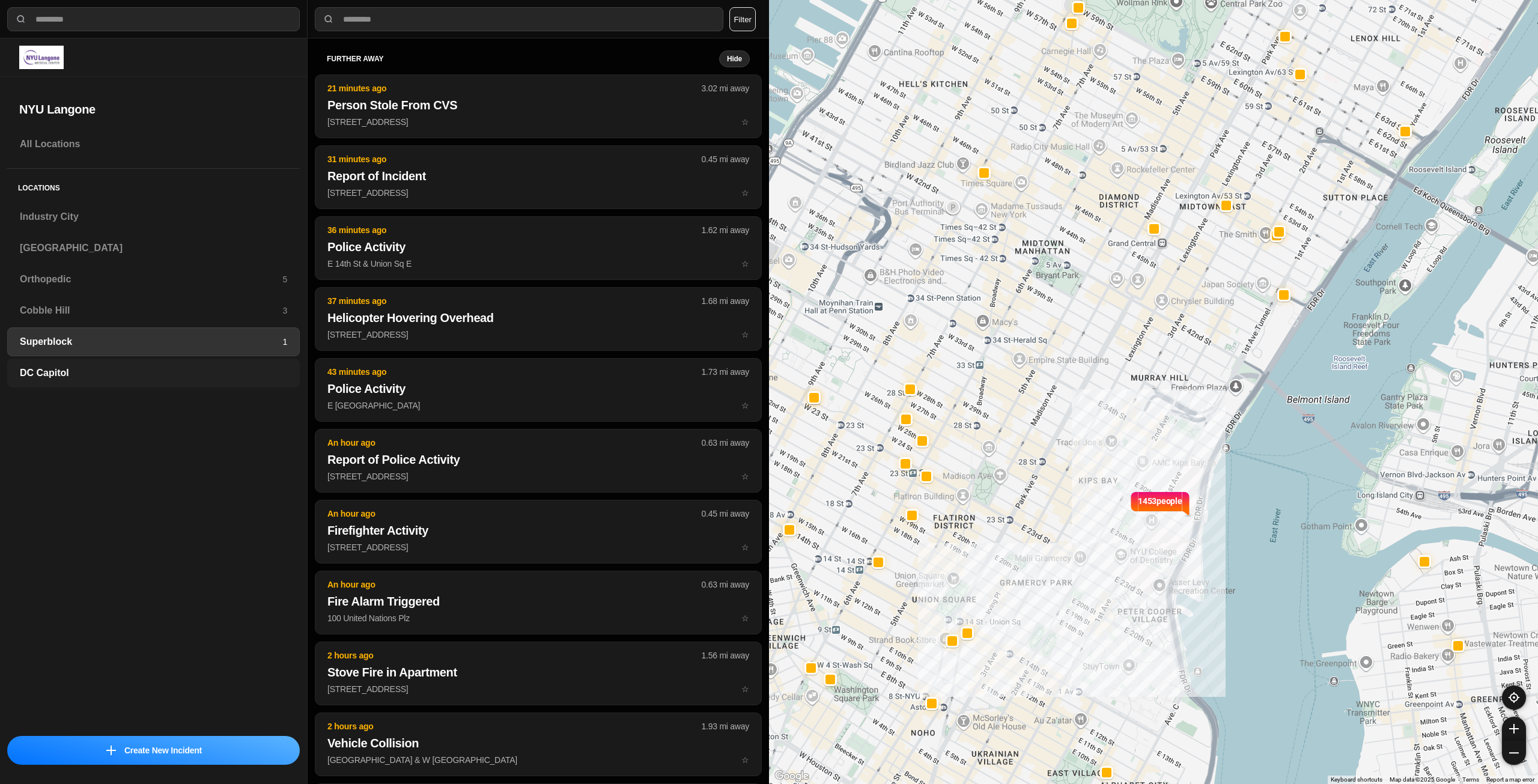
click at [38, 369] on h3 "DC Capitol" at bounding box center [154, 373] width 267 height 15
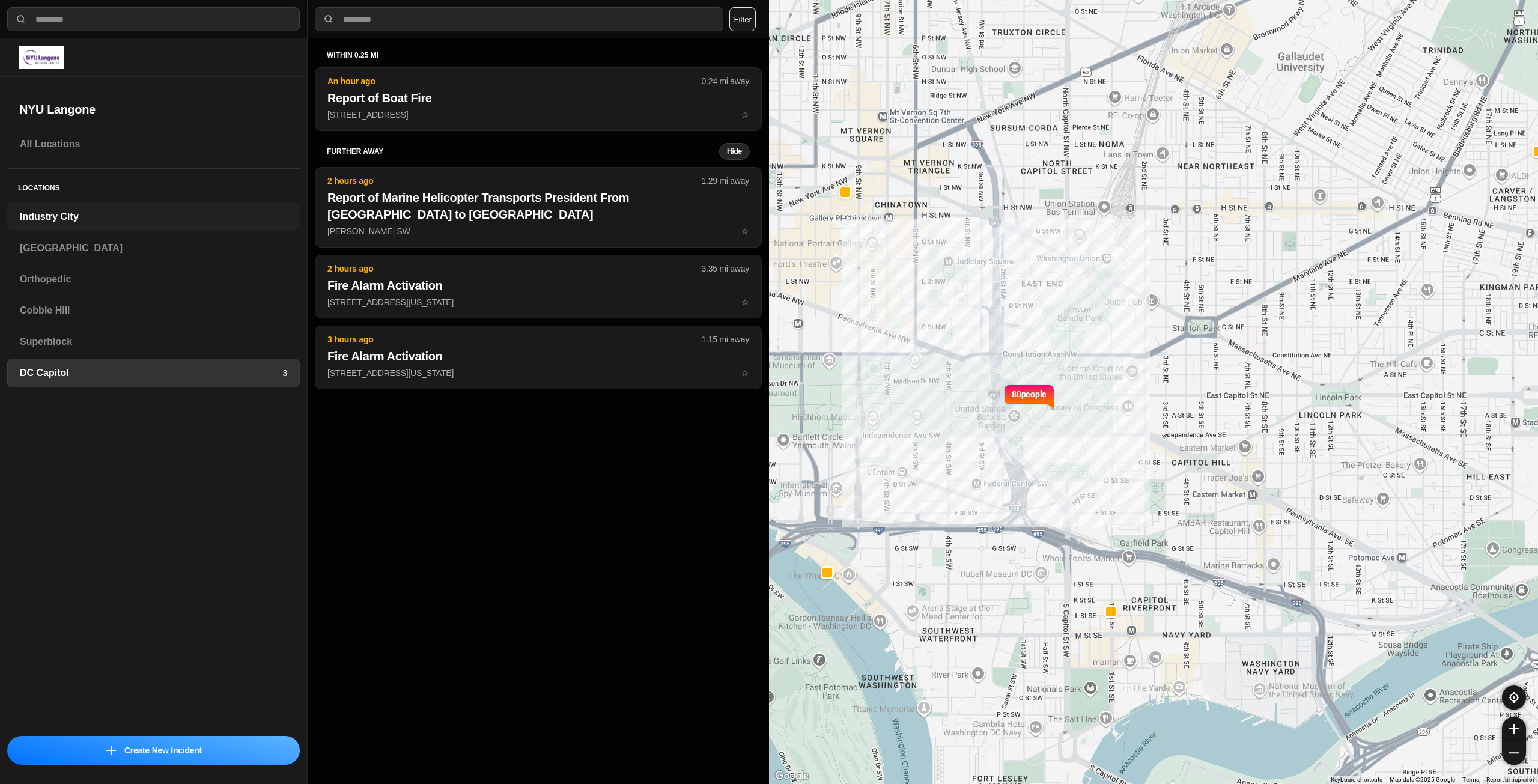
click at [57, 214] on h3 "Industry City" at bounding box center [154, 216] width 267 height 15
